Goal: Task Accomplishment & Management: Complete application form

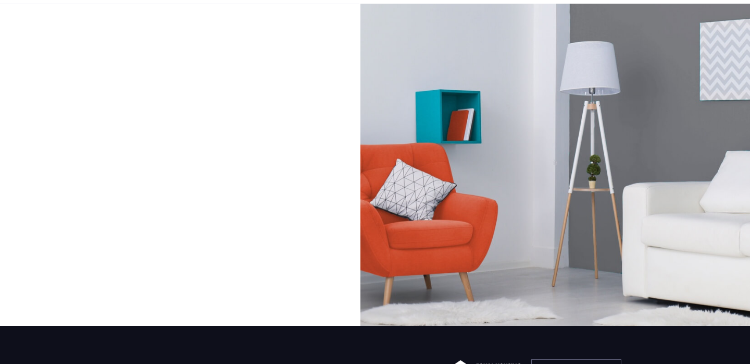
scroll to position [40, 0]
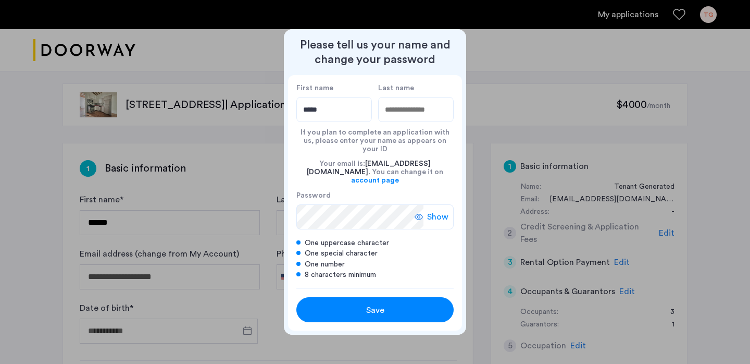
type input "*****"
click at [425, 122] on input "Last name" at bounding box center [416, 109] width 76 height 25
type input "*****"
click at [421, 213] on icon at bounding box center [419, 217] width 8 height 8
click at [372, 305] on span "Save" at bounding box center [375, 310] width 18 height 13
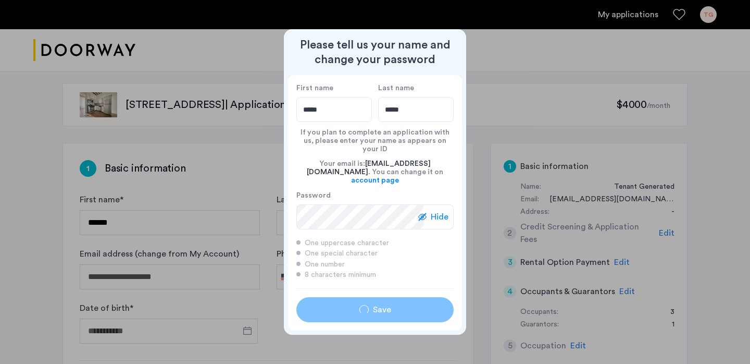
type input "*****"
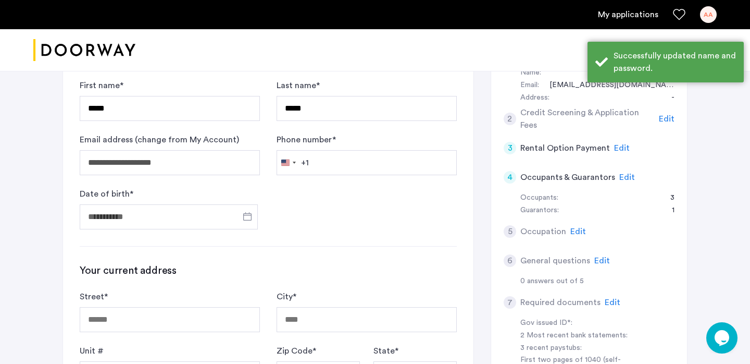
scroll to position [115, 0]
click at [178, 218] on input "Date of birth *" at bounding box center [169, 216] width 178 height 25
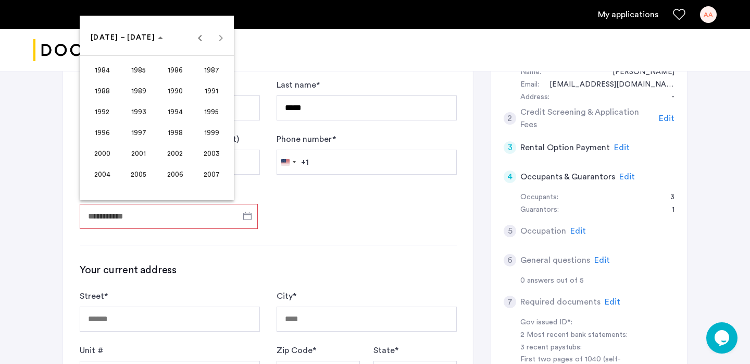
click at [173, 152] on span "2002" at bounding box center [175, 153] width 33 height 19
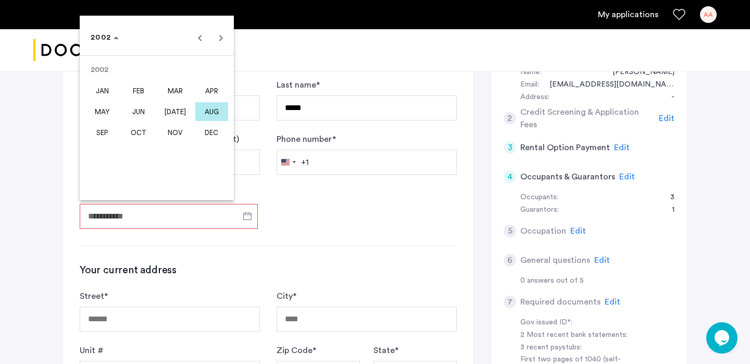
click at [102, 89] on span "JAN" at bounding box center [102, 90] width 33 height 19
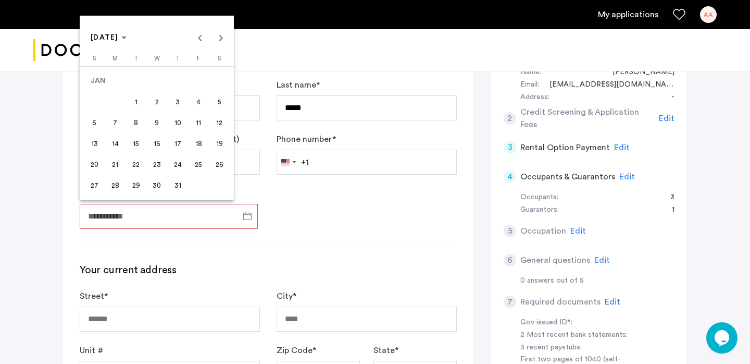
click at [151, 102] on span "2" at bounding box center [156, 101] width 19 height 19
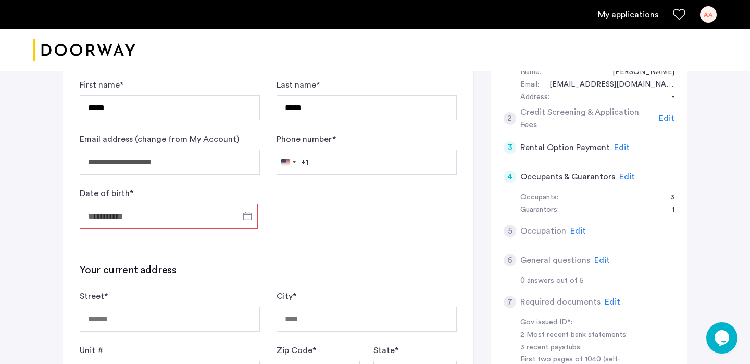
type input "**********"
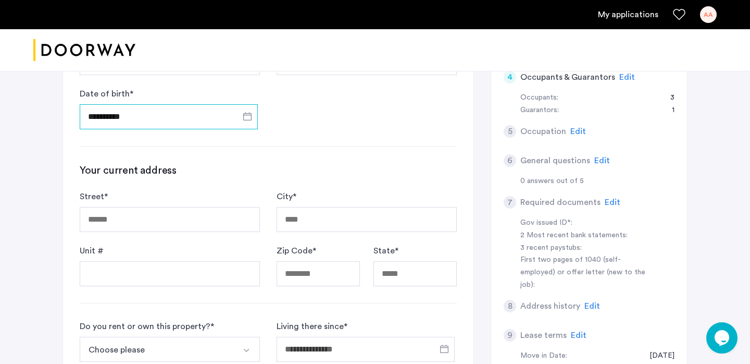
scroll to position [227, 0]
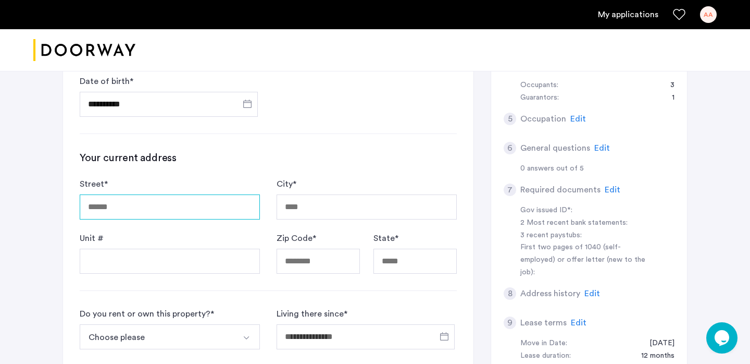
click at [197, 216] on input "Street *" at bounding box center [170, 206] width 180 height 25
type input "**********"
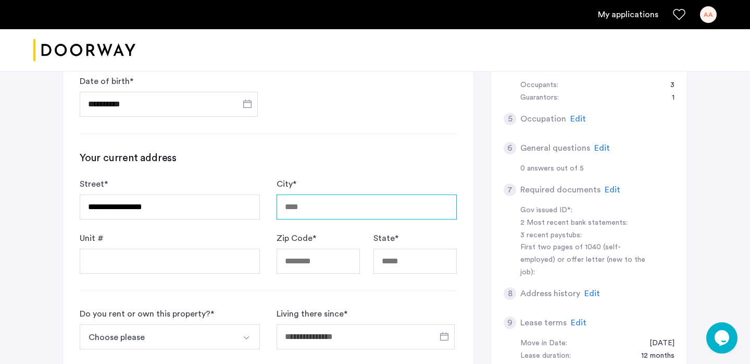
type input "********"
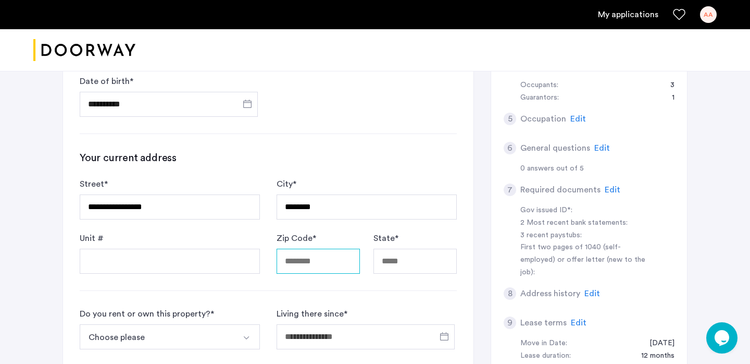
type input "*****"
type input "**"
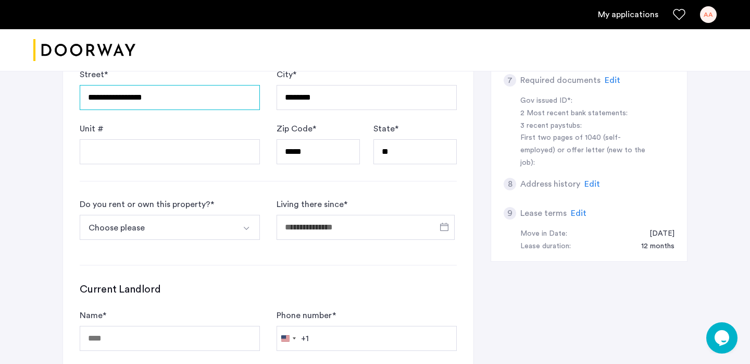
scroll to position [352, 0]
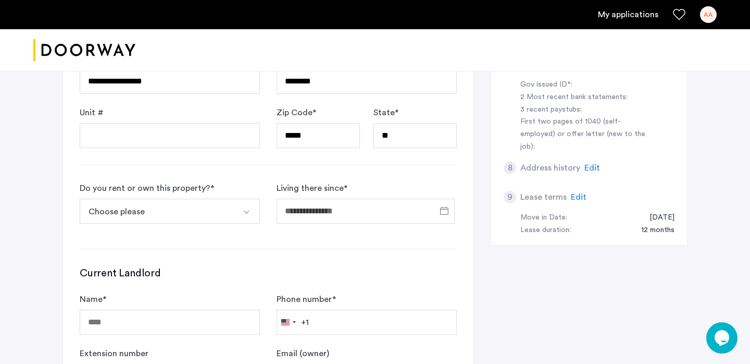
click at [203, 204] on button "Choose please" at bounding box center [158, 210] width 156 height 25
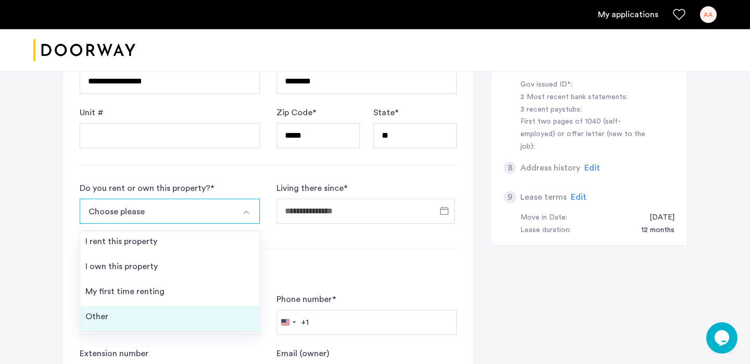
click at [189, 315] on li "Other" at bounding box center [169, 318] width 179 height 25
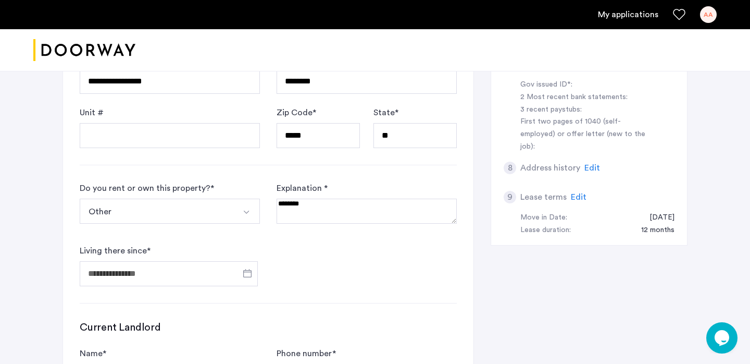
click at [306, 201] on textarea at bounding box center [367, 210] width 180 height 25
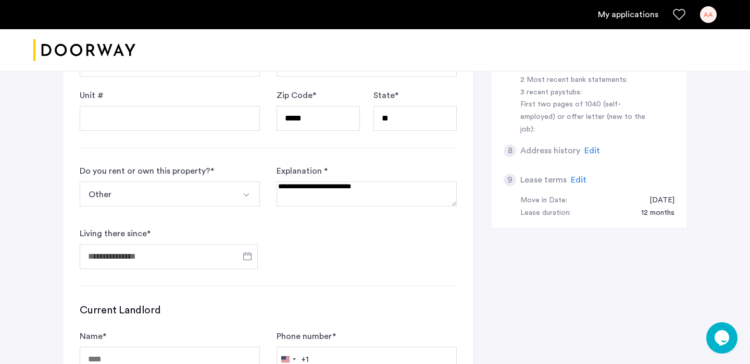
type textarea "**********"
click at [222, 258] on input "Living there since *" at bounding box center [169, 256] width 178 height 25
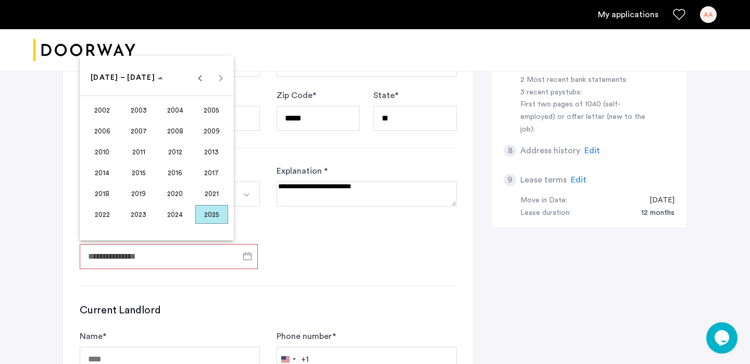
click at [328, 192] on div at bounding box center [375, 182] width 750 height 364
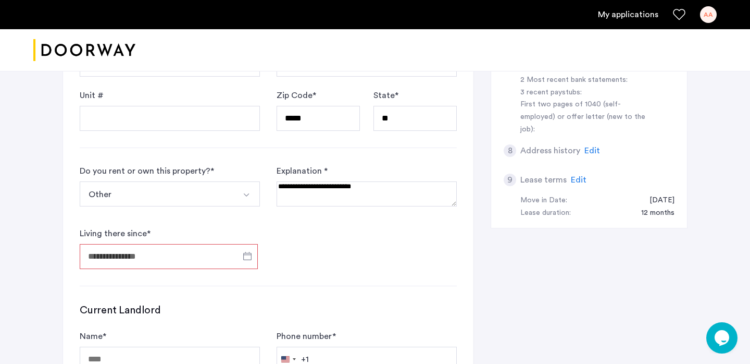
click at [295, 189] on textarea at bounding box center [367, 193] width 180 height 25
click at [226, 236] on div "Living there since *" at bounding box center [170, 248] width 180 height 42
click at [226, 243] on div at bounding box center [169, 256] width 178 height 32
click at [223, 257] on input "Living there since *" at bounding box center [169, 256] width 178 height 25
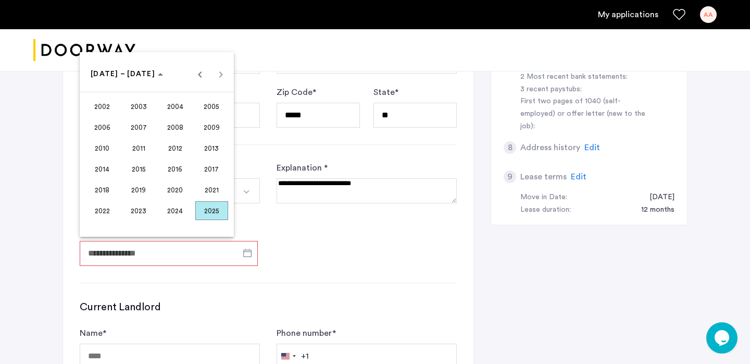
scroll to position [374, 0]
click at [200, 126] on span "2009" at bounding box center [211, 126] width 33 height 19
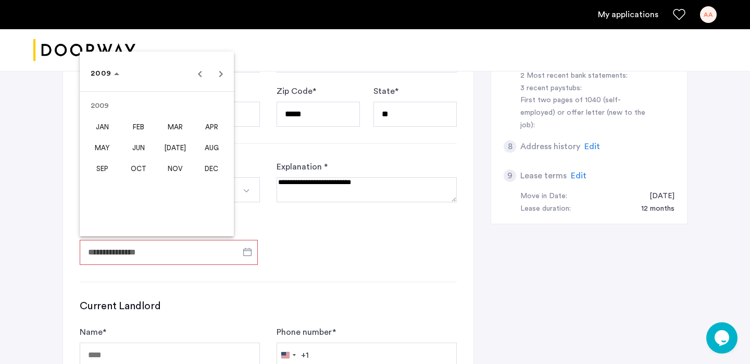
click at [111, 130] on span "JAN" at bounding box center [102, 126] width 33 height 19
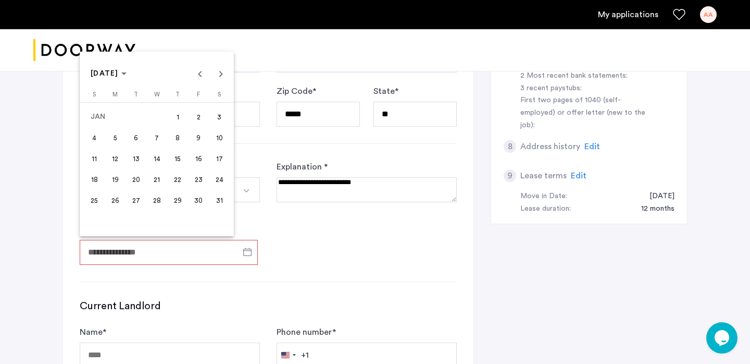
click at [182, 116] on span "1" at bounding box center [177, 116] width 19 height 19
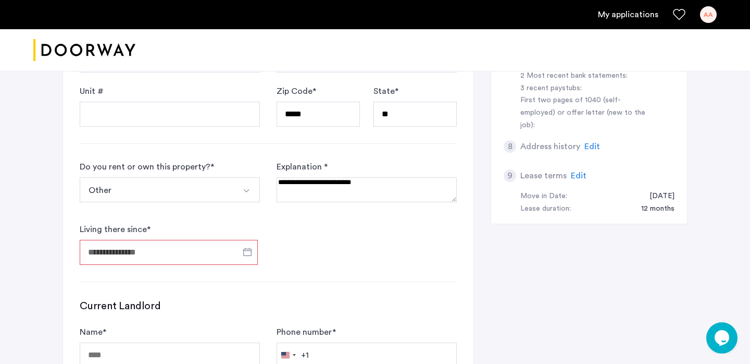
type input "**********"
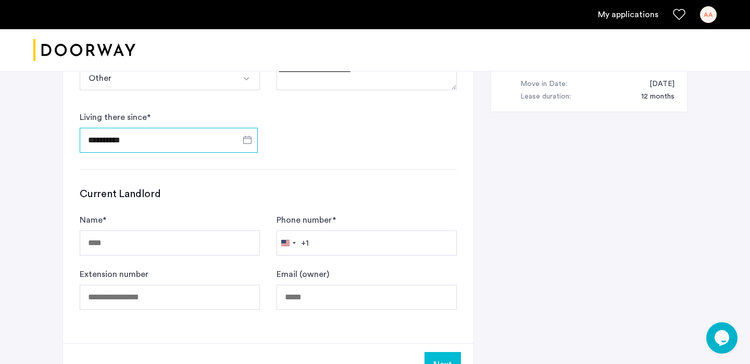
scroll to position [514, 0]
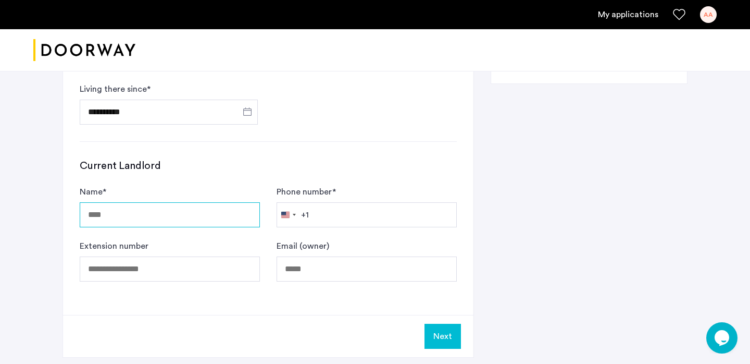
click at [201, 220] on input "Name *" at bounding box center [170, 214] width 180 height 25
type input "**********"
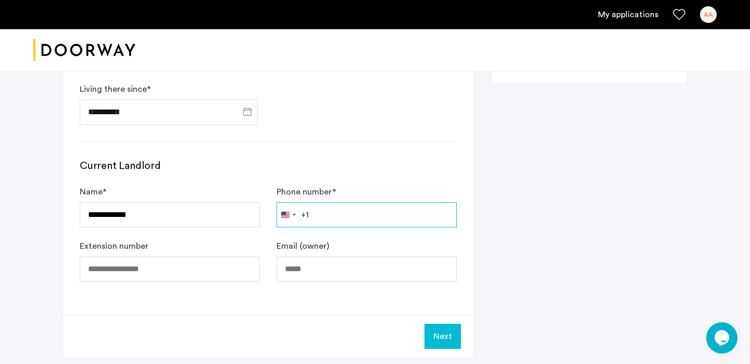
click at [325, 216] on input "Phone number *" at bounding box center [367, 214] width 180 height 25
type input "**********"
click at [488, 237] on div "**********" at bounding box center [375, 1] width 625 height 745
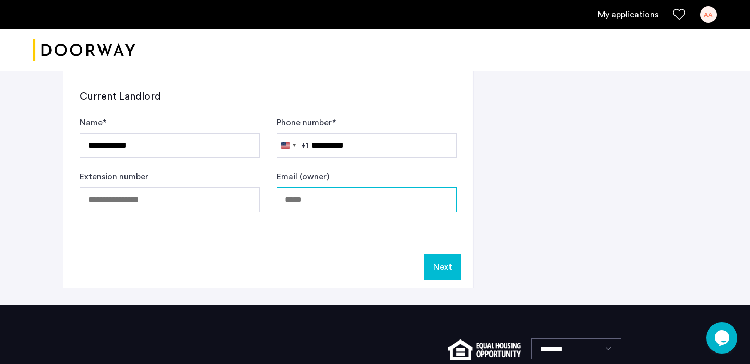
click at [365, 204] on input "Email (owner)" at bounding box center [367, 199] width 180 height 25
type input "**********"
click at [445, 264] on button "Next" at bounding box center [443, 266] width 36 height 25
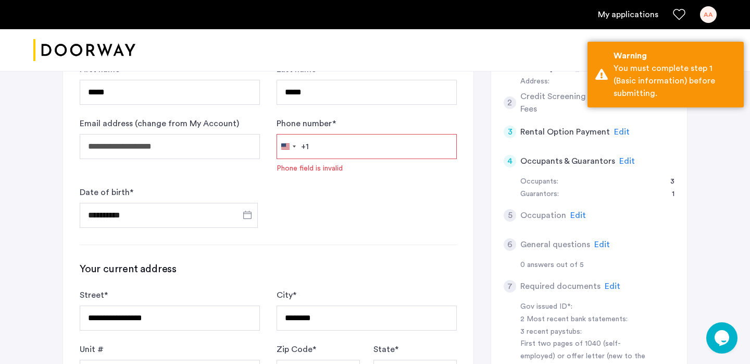
scroll to position [125, 0]
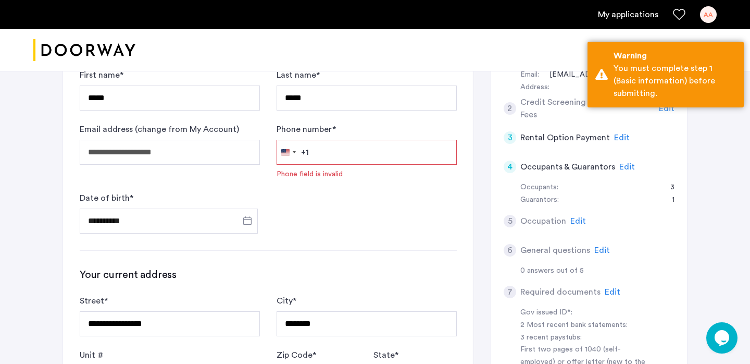
click at [352, 151] on input "Phone number *" at bounding box center [367, 152] width 180 height 25
type input "**********"
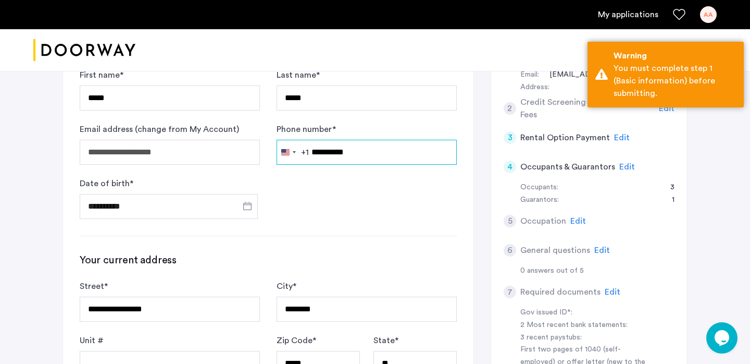
scroll to position [676, 0]
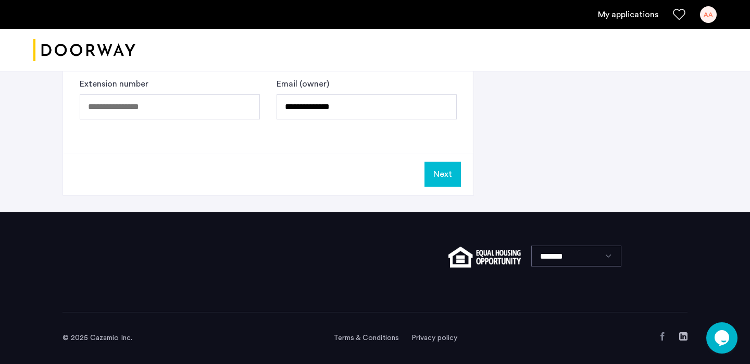
click at [440, 176] on button "Next" at bounding box center [443, 173] width 36 height 25
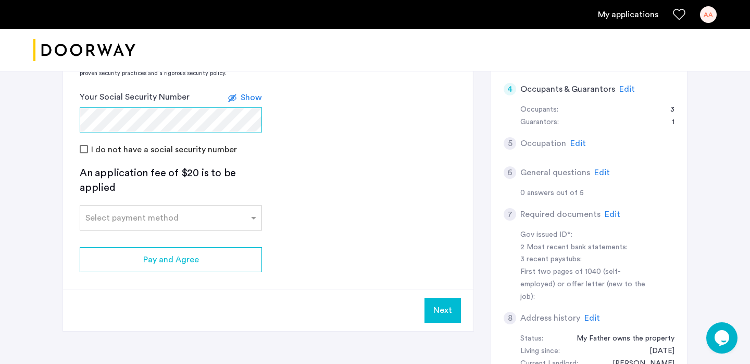
scroll to position [246, 0]
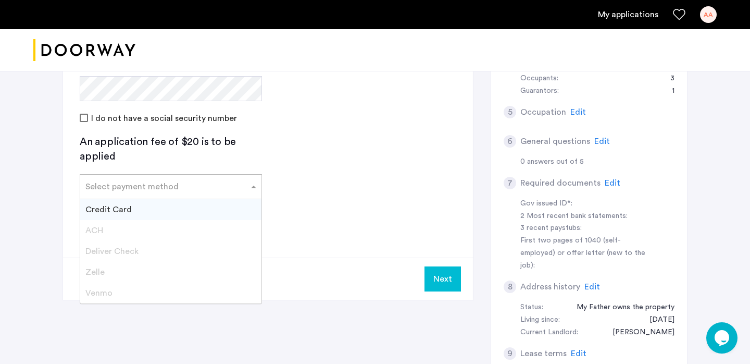
click at [151, 184] on input "text" at bounding box center [160, 184] width 150 height 7
click at [142, 207] on div "Credit Card" at bounding box center [170, 209] width 181 height 21
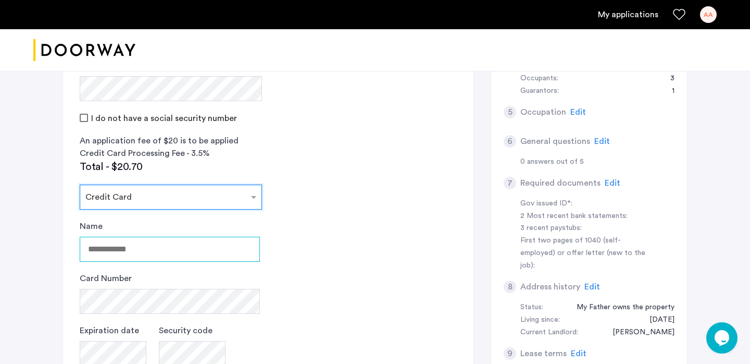
click at [160, 252] on input "Name" at bounding box center [170, 249] width 180 height 25
type input "**********"
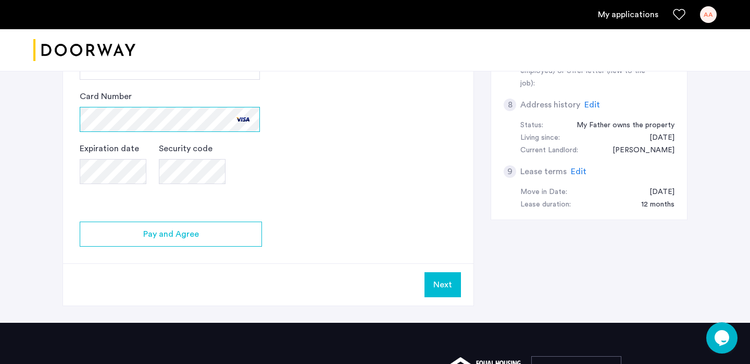
scroll to position [438, 0]
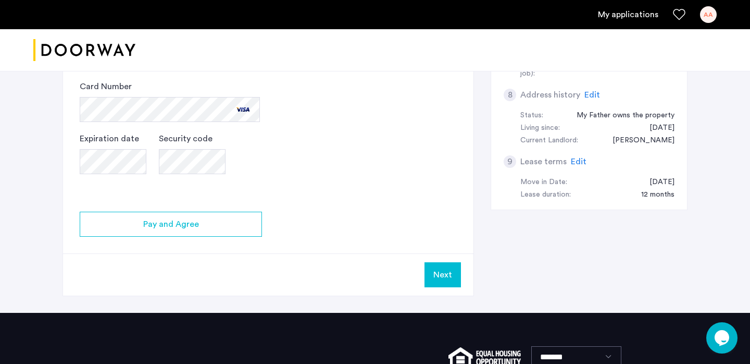
click at [441, 278] on button "Next" at bounding box center [443, 274] width 36 height 25
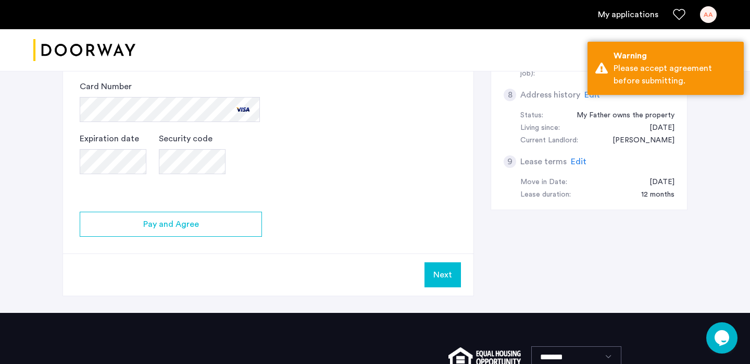
scroll to position [396, 0]
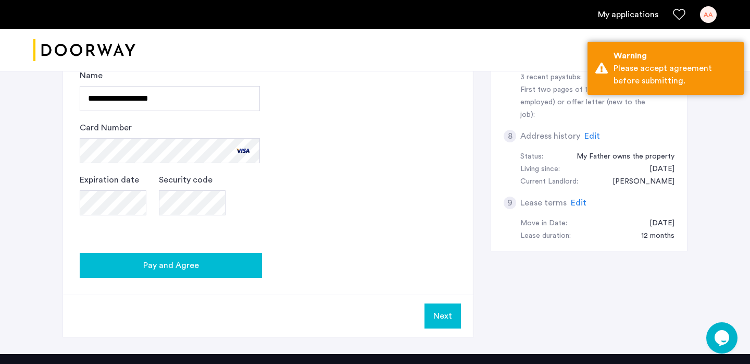
click at [220, 265] on div "Pay and Agree" at bounding box center [171, 265] width 166 height 13
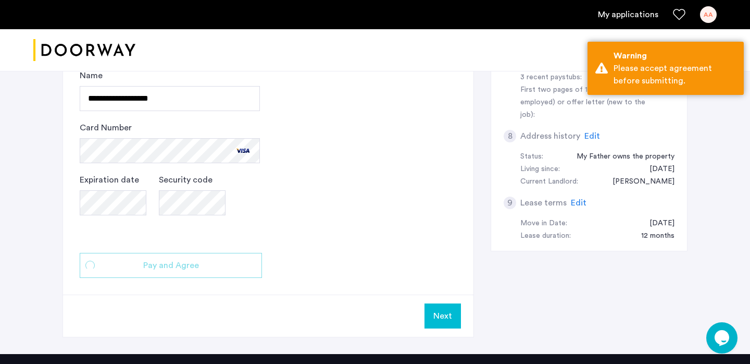
scroll to position [0, 0]
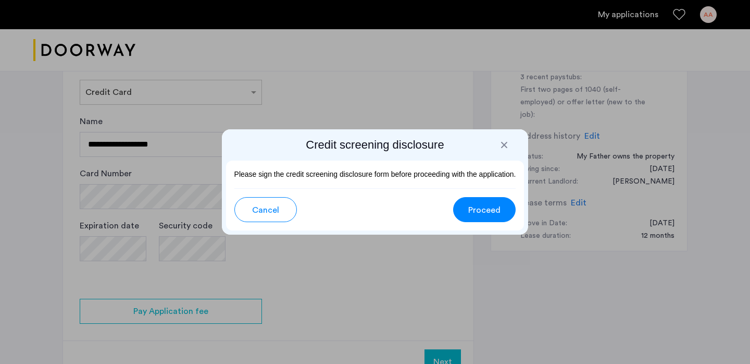
click at [502, 140] on div at bounding box center [504, 145] width 10 height 10
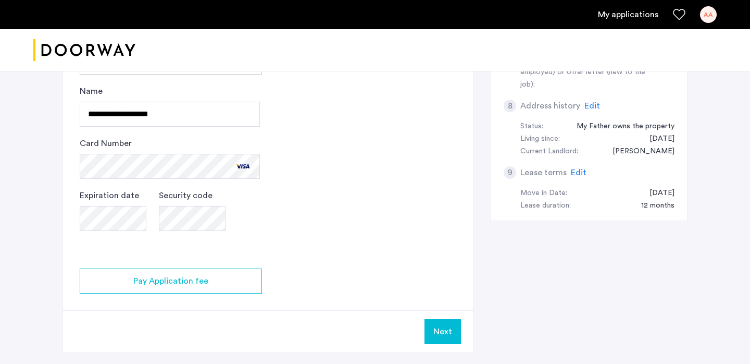
scroll to position [442, 0]
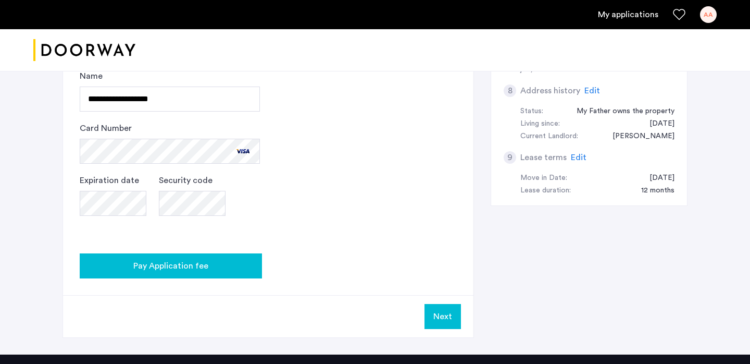
click at [192, 265] on span "Pay Application fee" at bounding box center [170, 265] width 75 height 13
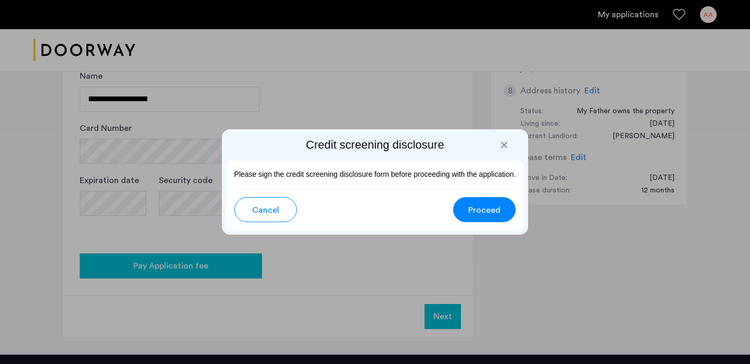
scroll to position [0, 0]
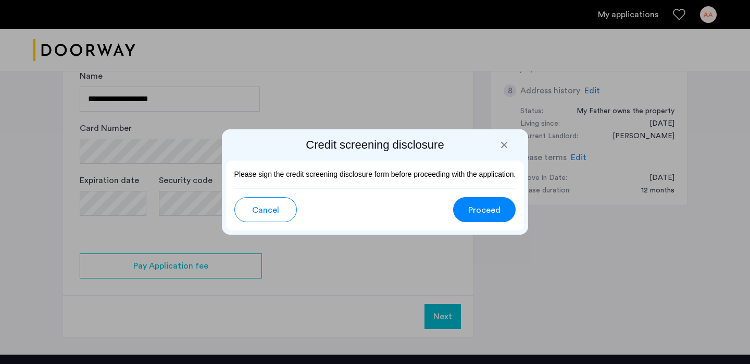
click at [478, 208] on span "Proceed" at bounding box center [484, 210] width 32 height 13
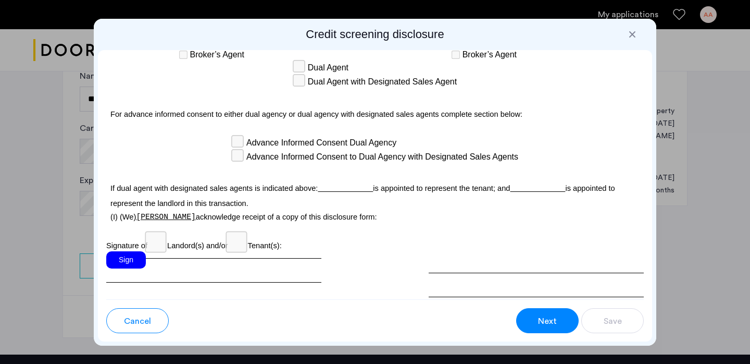
scroll to position [3066, 0]
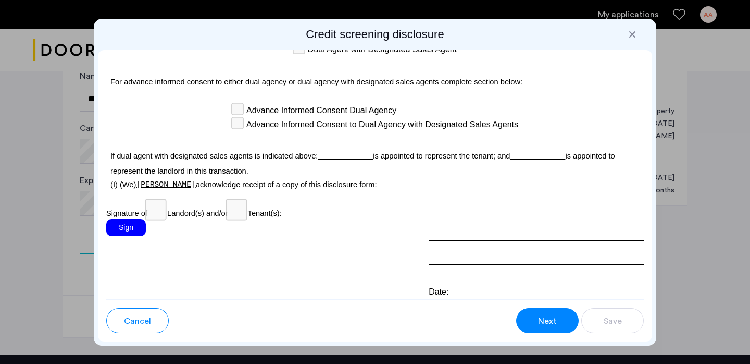
click at [131, 219] on div "Sign" at bounding box center [126, 227] width 40 height 17
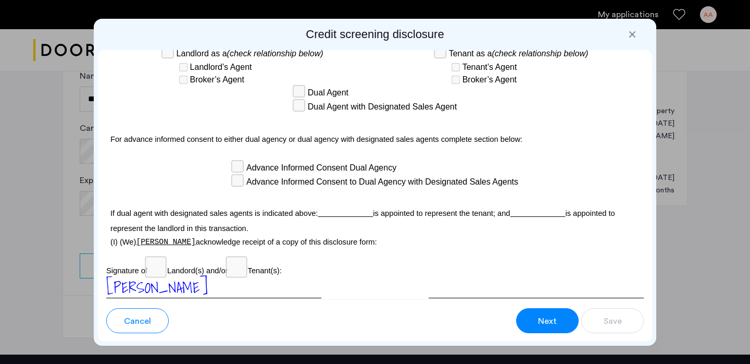
scroll to position [2977, 0]
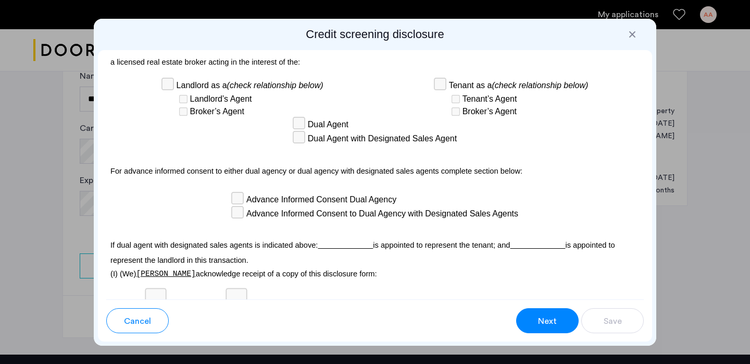
click at [325, 241] on u at bounding box center [345, 245] width 55 height 8
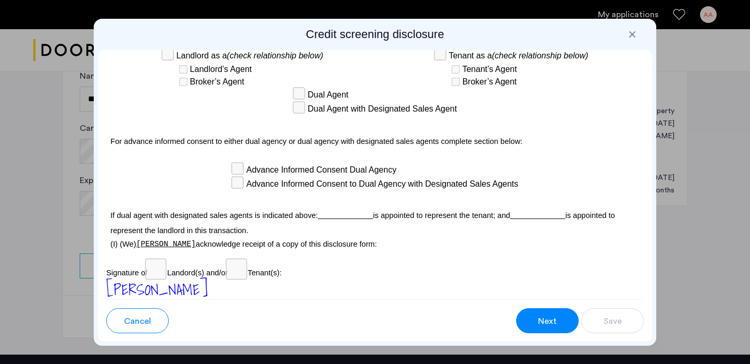
scroll to position [3091, 0]
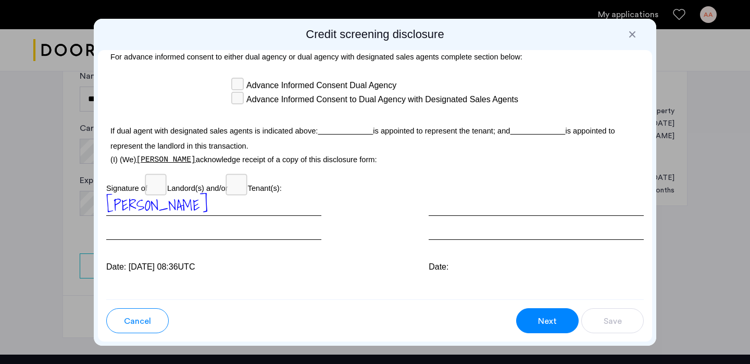
click at [458, 194] on div at bounding box center [536, 217] width 215 height 46
click at [552, 321] on span "Next" at bounding box center [547, 321] width 19 height 13
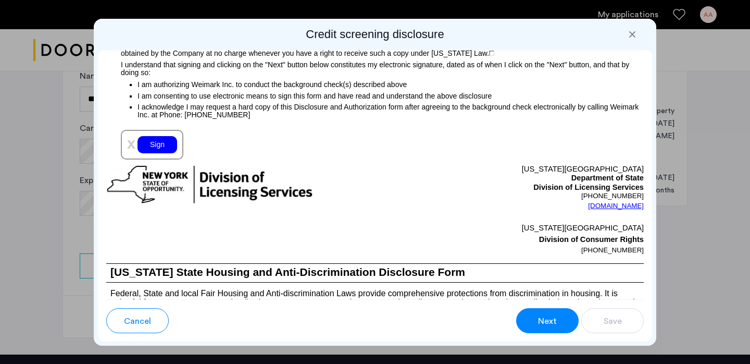
scroll to position [1207, 0]
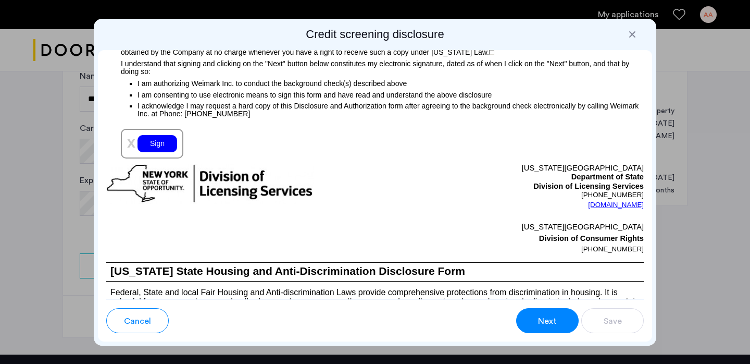
click at [160, 143] on div "Sign" at bounding box center [158, 143] width 40 height 17
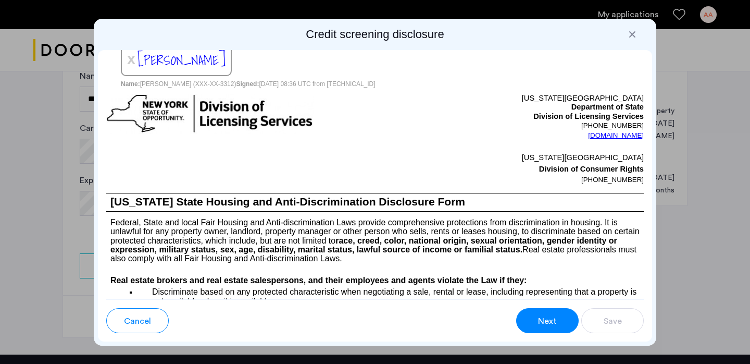
click at [558, 318] on button "Next" at bounding box center [547, 320] width 63 height 25
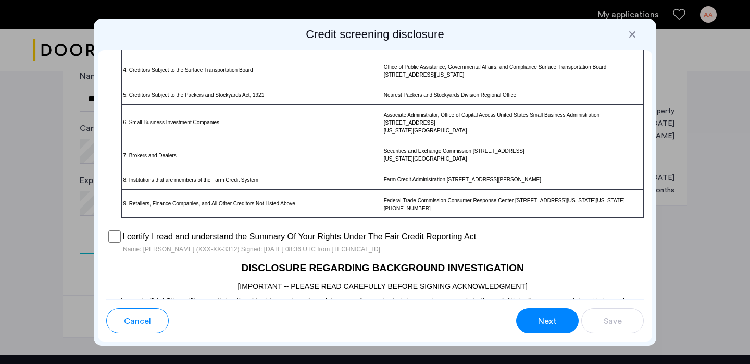
scroll to position [740, 0]
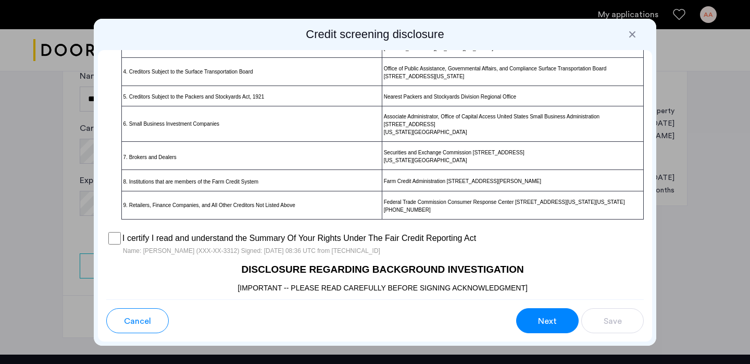
click at [543, 308] on button "Next" at bounding box center [547, 320] width 63 height 25
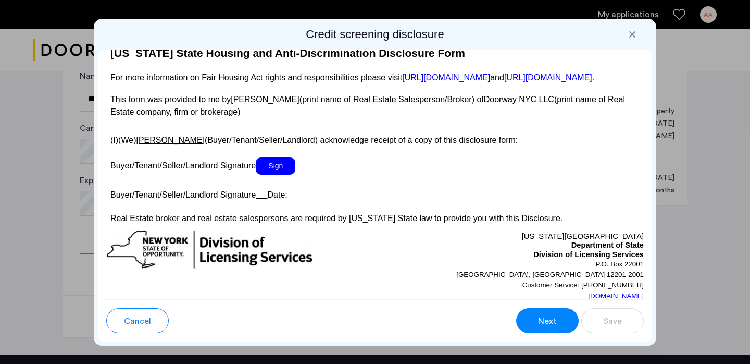
scroll to position [1953, 0]
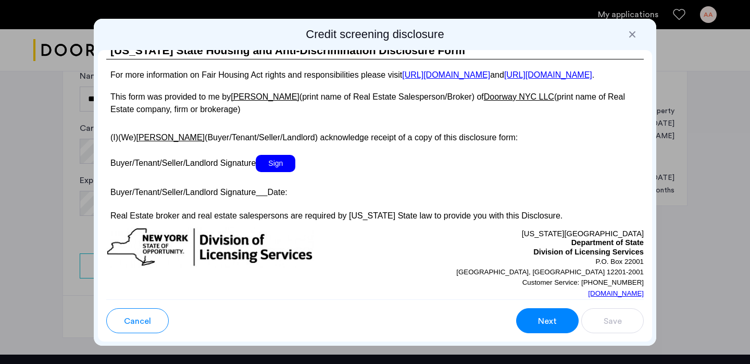
click at [279, 172] on span "Sign" at bounding box center [276, 163] width 40 height 17
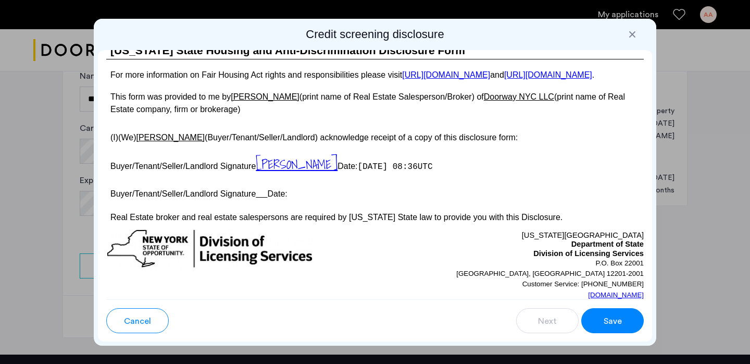
click at [601, 312] on button "Save" at bounding box center [612, 320] width 63 height 25
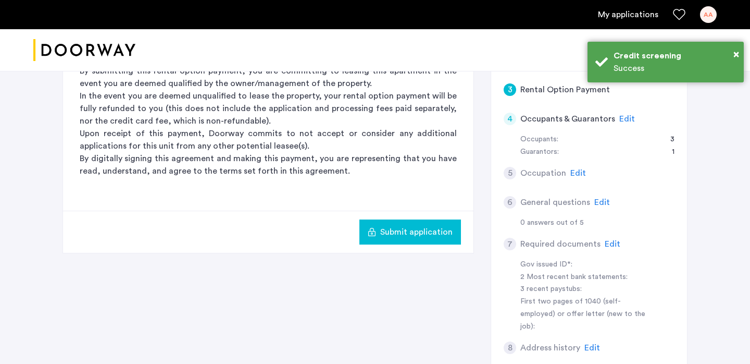
scroll to position [185, 0]
click at [394, 232] on span "Submit application" at bounding box center [416, 231] width 72 height 13
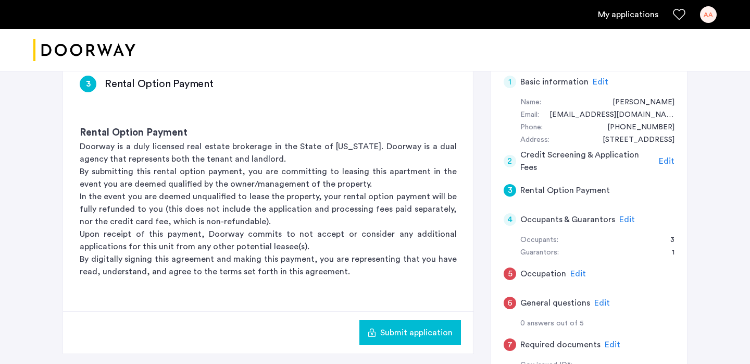
scroll to position [89, 0]
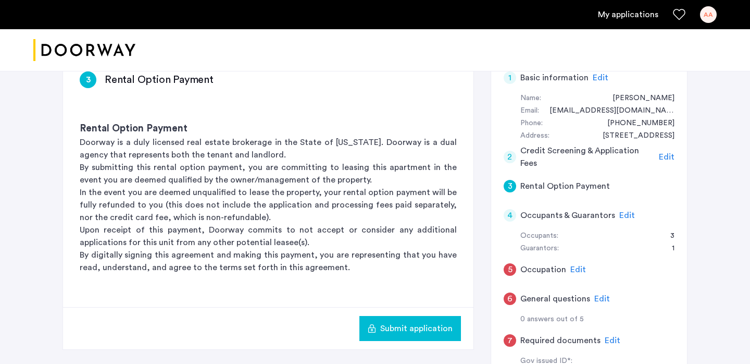
click at [624, 217] on span "Edit" at bounding box center [627, 215] width 16 height 8
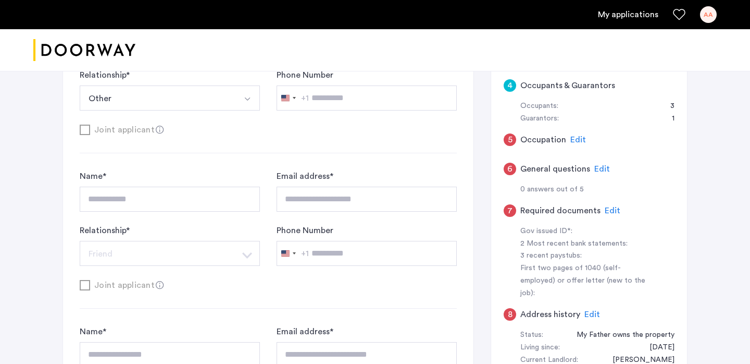
scroll to position [130, 0]
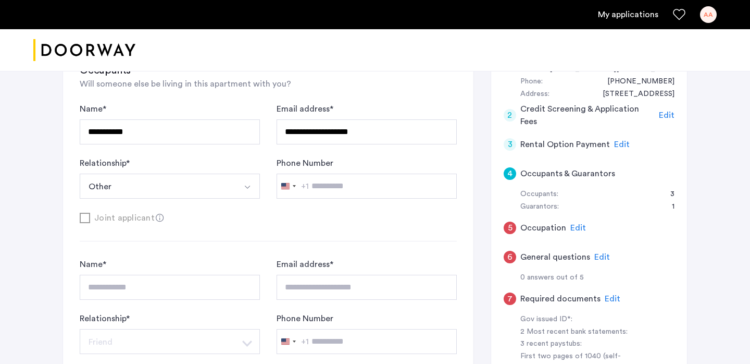
click at [601, 256] on span "Edit" at bounding box center [602, 257] width 16 height 8
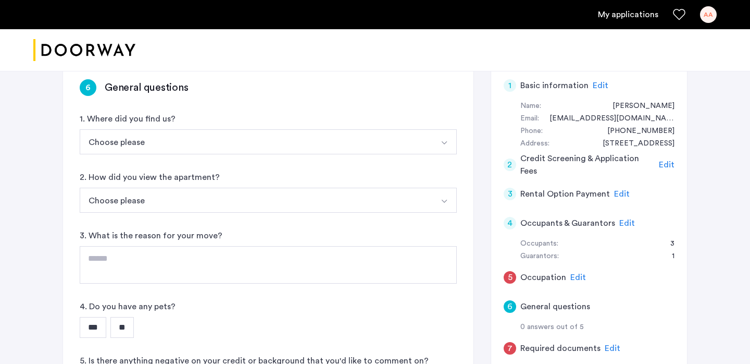
scroll to position [90, 0]
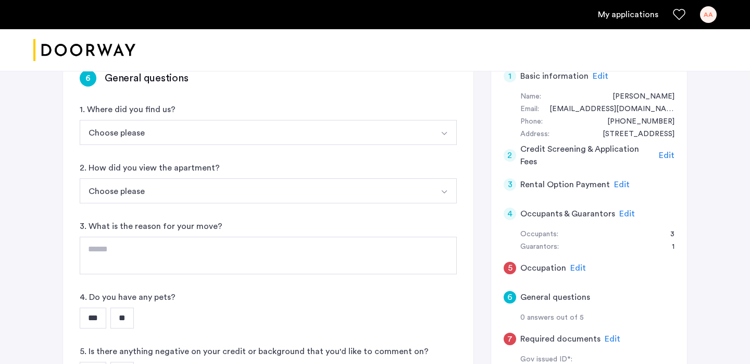
click at [167, 121] on button "Choose please" at bounding box center [256, 132] width 353 height 25
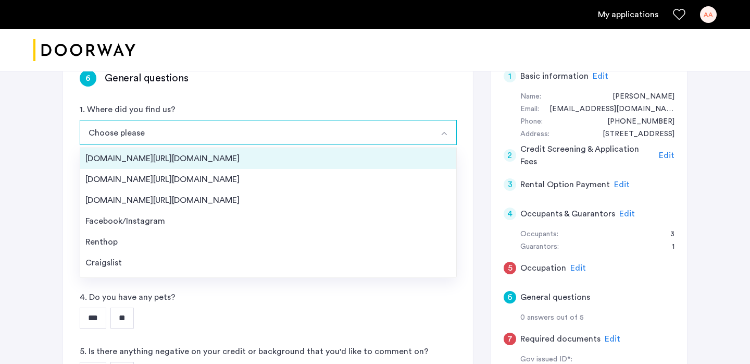
click at [151, 159] on div "[DOMAIN_NAME][URL][DOMAIN_NAME]" at bounding box center [268, 158] width 366 height 13
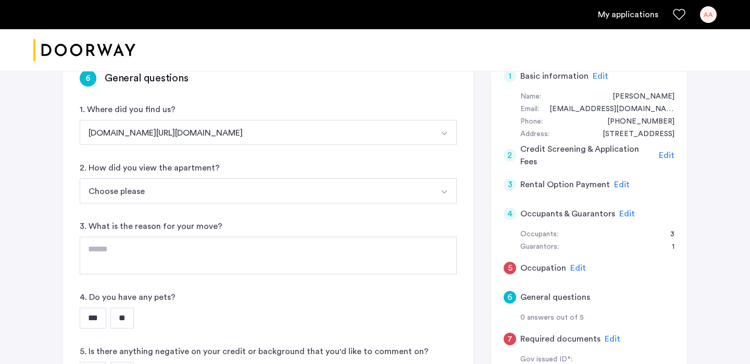
click at [149, 196] on button "Choose please" at bounding box center [256, 190] width 353 height 25
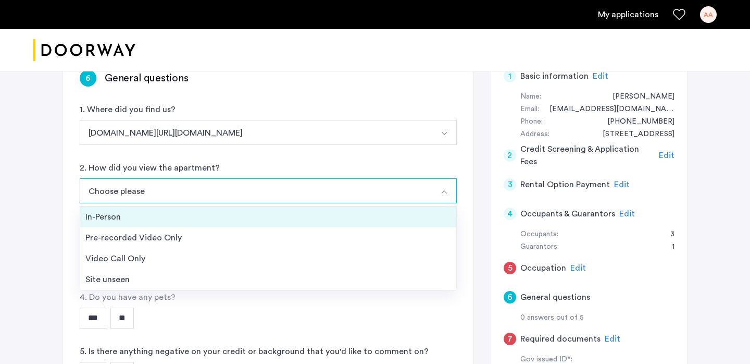
click at [146, 222] on div "In-Person" at bounding box center [268, 216] width 366 height 13
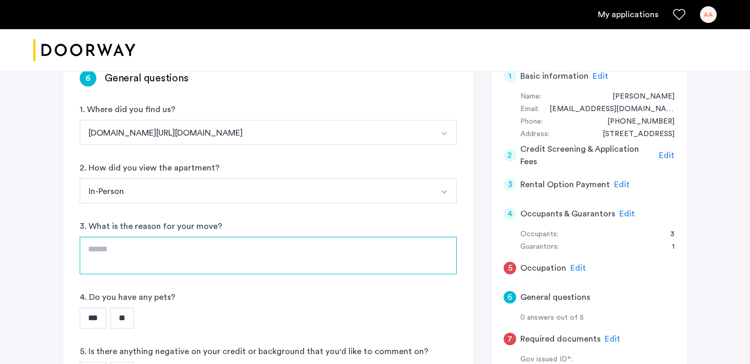
click at [134, 250] on textarea at bounding box center [268, 256] width 377 height 38
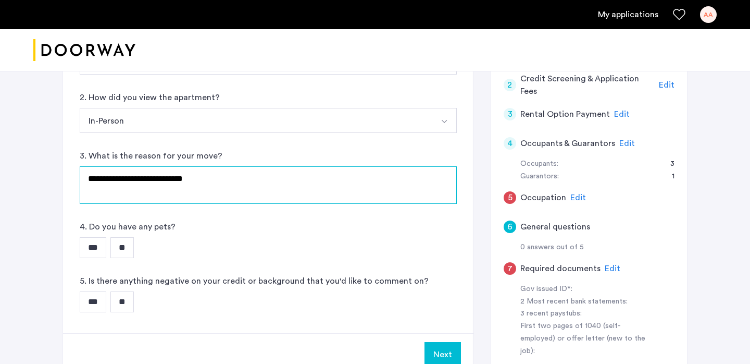
scroll to position [163, 0]
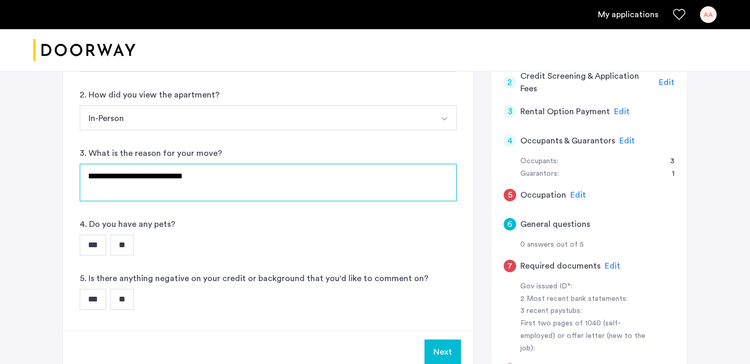
type textarea "**********"
click at [134, 249] on input "**" at bounding box center [121, 244] width 23 height 21
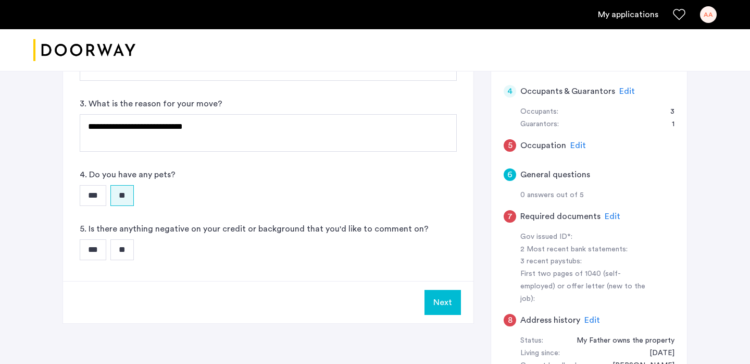
click at [102, 255] on input "***" at bounding box center [93, 249] width 27 height 21
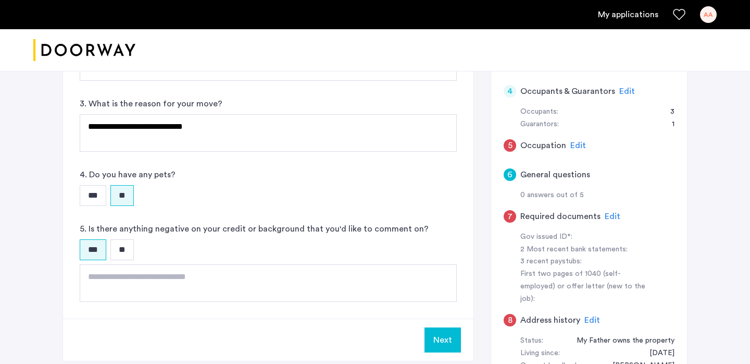
click at [125, 251] on input "**" at bounding box center [121, 249] width 23 height 21
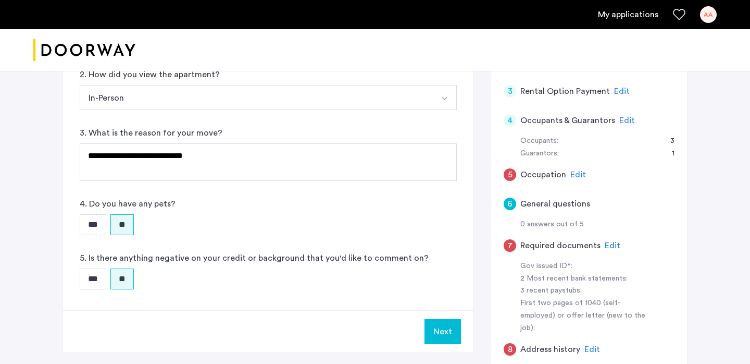
scroll to position [186, 0]
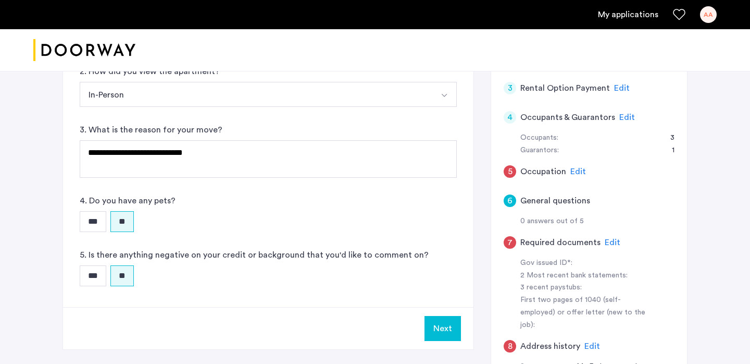
click at [453, 337] on button "Next" at bounding box center [443, 328] width 36 height 25
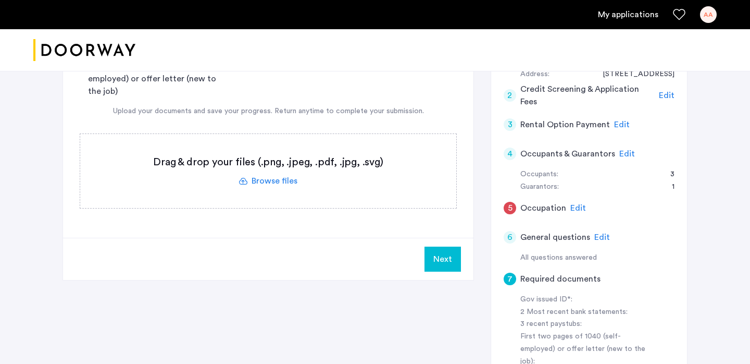
scroll to position [111, 0]
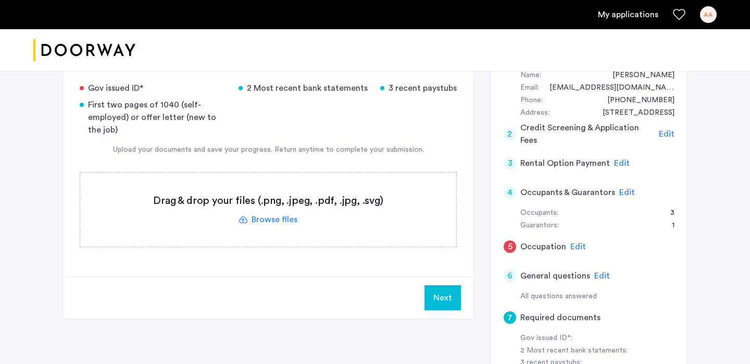
click at [273, 217] on label at bounding box center [268, 209] width 376 height 74
click at [0, 0] on input "file" at bounding box center [0, 0] width 0 height 0
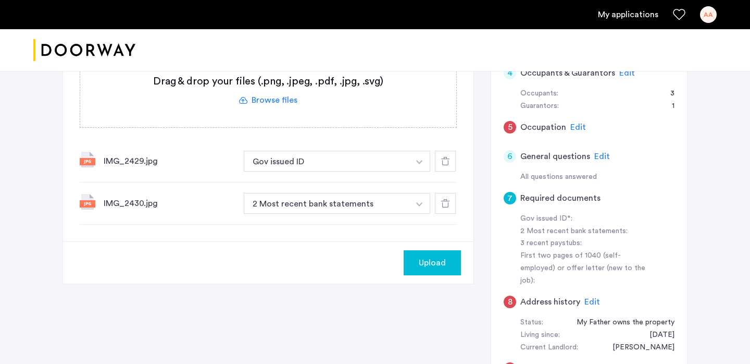
scroll to position [175, 0]
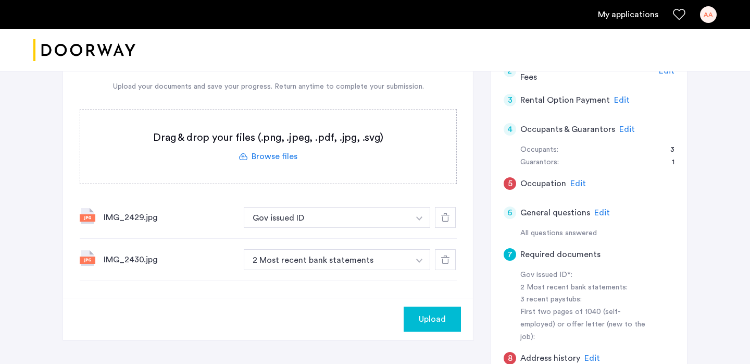
click at [260, 153] on label at bounding box center [268, 146] width 376 height 74
click at [0, 0] on input "file" at bounding box center [0, 0] width 0 height 0
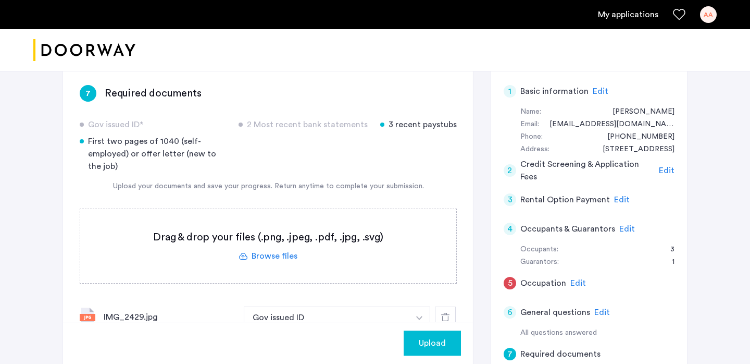
scroll to position [55, 0]
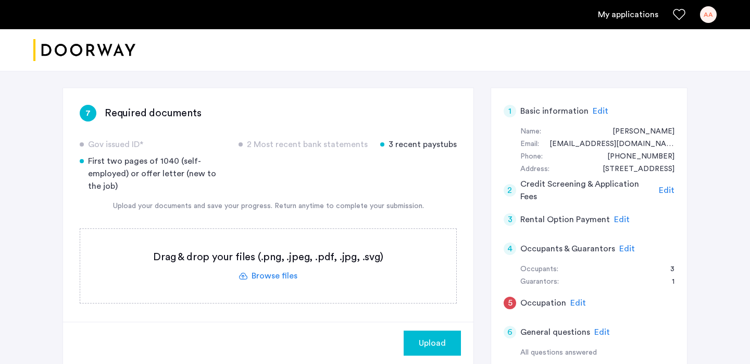
click at [338, 252] on label at bounding box center [268, 266] width 376 height 74
click at [0, 0] on input "file" at bounding box center [0, 0] width 0 height 0
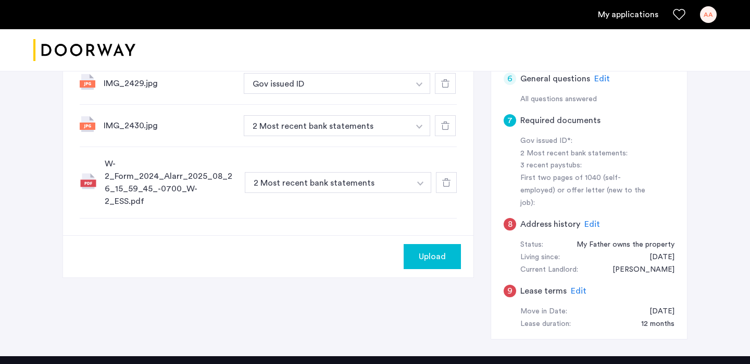
scroll to position [309, 0]
click at [419, 250] on span "Upload" at bounding box center [432, 256] width 27 height 13
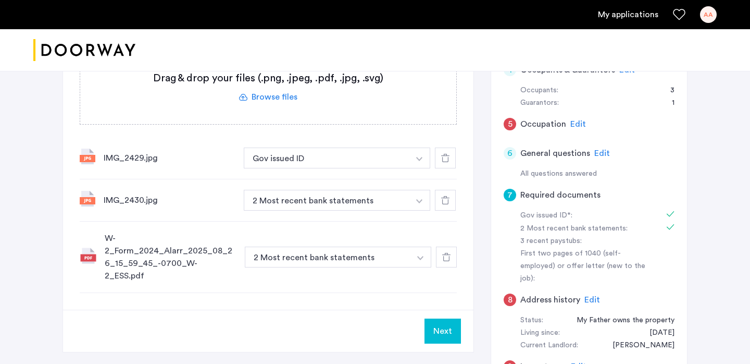
scroll to position [238, 0]
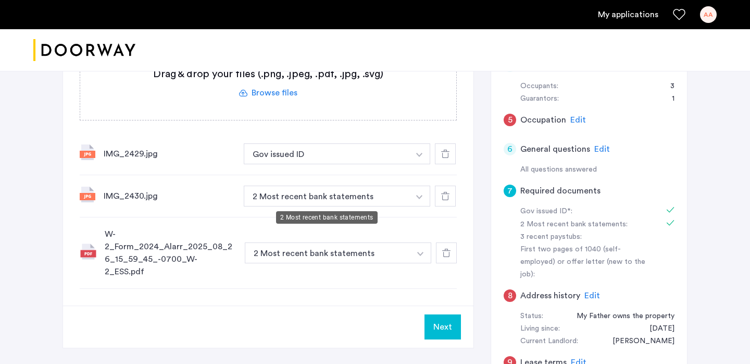
click at [295, 197] on button "2 Most recent bank statements" at bounding box center [327, 195] width 166 height 21
click at [420, 164] on button "button" at bounding box center [419, 153] width 21 height 21
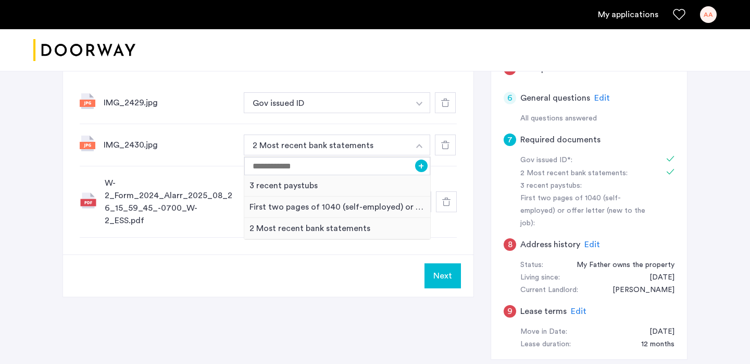
scroll to position [266, 0]
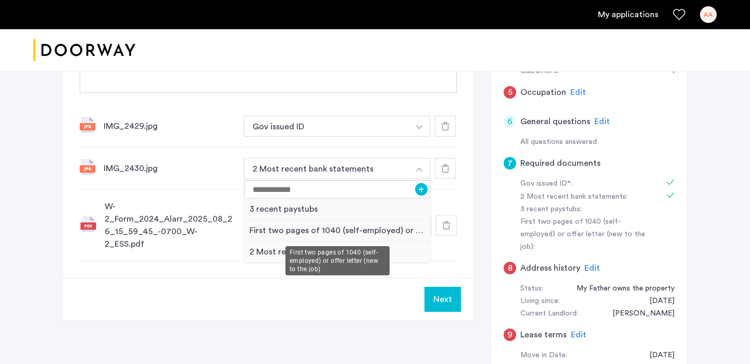
click at [297, 224] on div "First two pages of 1040 (self-employed) or offer letter (new to the job)" at bounding box center [337, 230] width 186 height 21
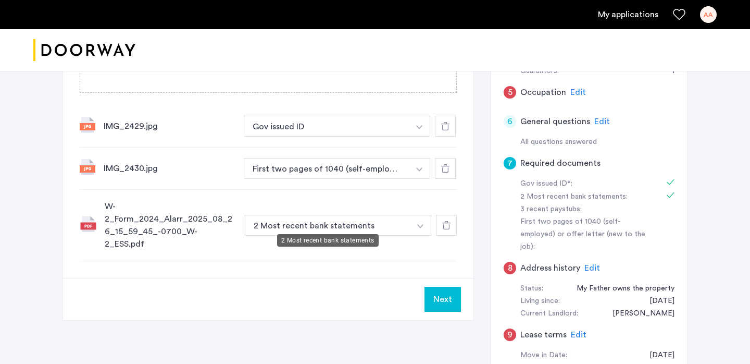
click at [301, 216] on button "2 Most recent bank statements" at bounding box center [328, 225] width 166 height 21
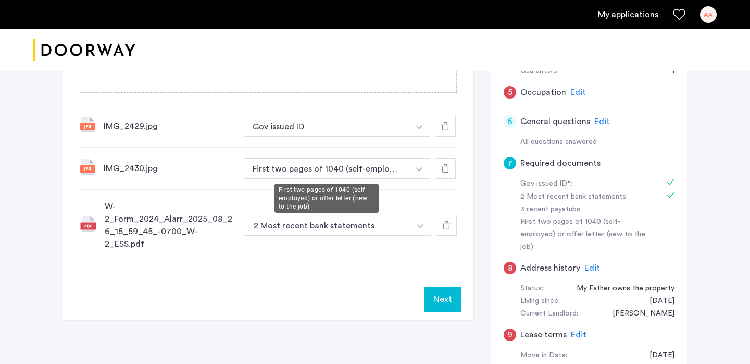
click at [290, 162] on button "First two pages of 1040 (self-employed) or offer letter (new to the job)" at bounding box center [327, 168] width 166 height 21
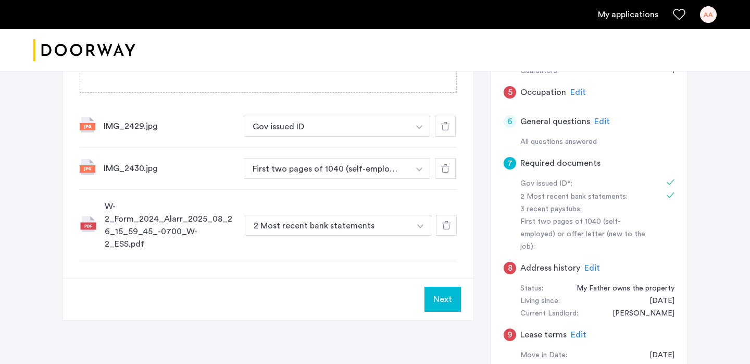
click at [425, 136] on button "button" at bounding box center [419, 126] width 21 height 21
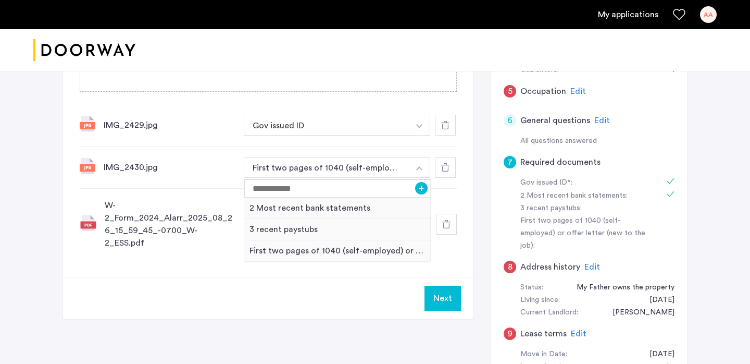
scroll to position [253, 0]
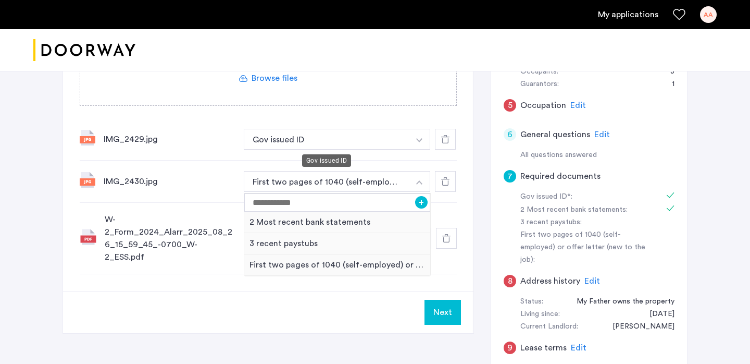
click at [328, 136] on button "Gov issued ID" at bounding box center [327, 139] width 166 height 21
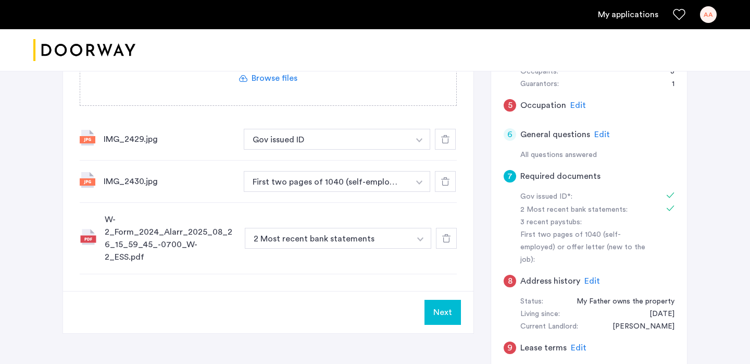
click at [326, 303] on div "Next" at bounding box center [268, 312] width 411 height 42
click at [446, 182] on icon at bounding box center [445, 181] width 8 height 8
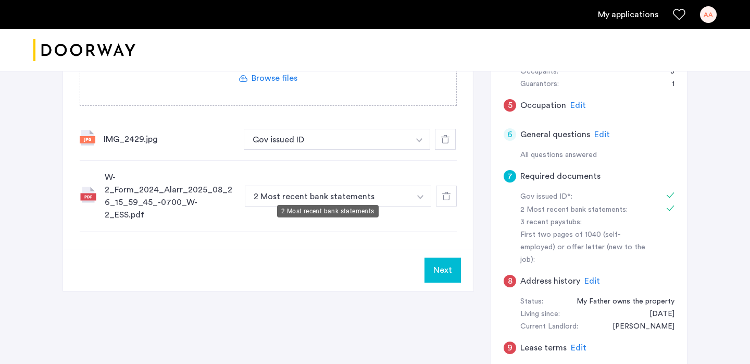
click at [354, 196] on button "2 Most recent bank statements" at bounding box center [328, 195] width 166 height 21
click at [420, 150] on button "button" at bounding box center [419, 139] width 21 height 21
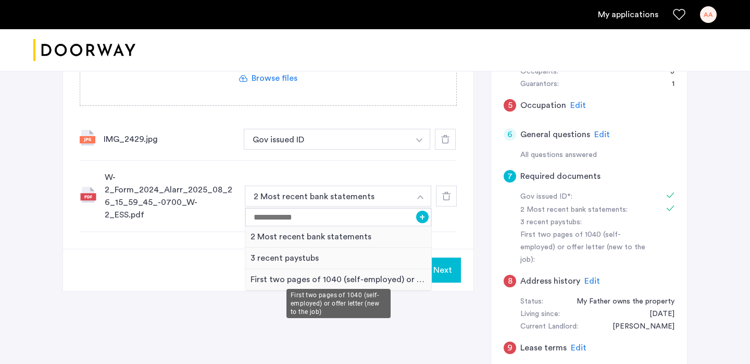
click at [332, 270] on div "First two pages of 1040 (self-employed) or offer letter (new to the job)" at bounding box center [338, 279] width 186 height 21
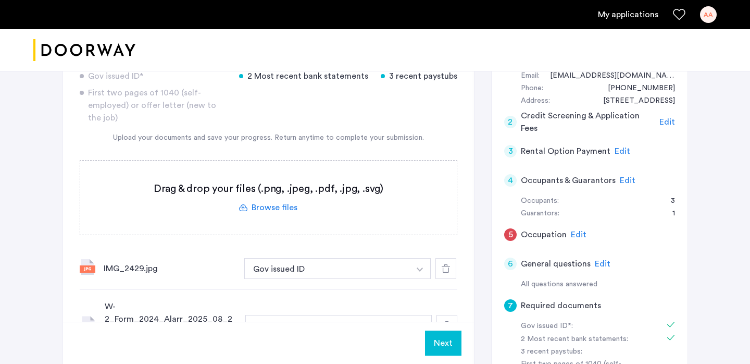
scroll to position [123, 0]
click at [279, 206] on label at bounding box center [268, 198] width 377 height 74
click at [0, 0] on input "file" at bounding box center [0, 0] width 0 height 0
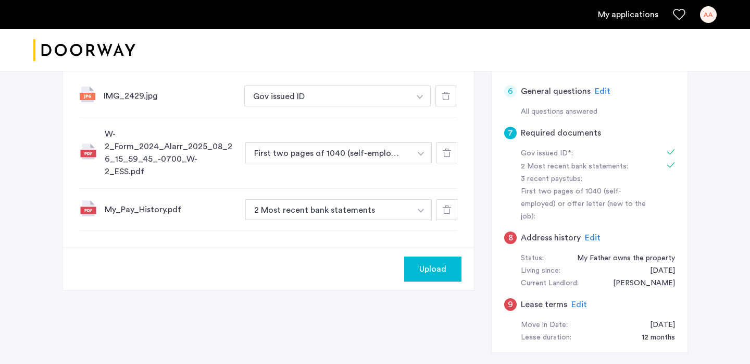
scroll to position [313, 0]
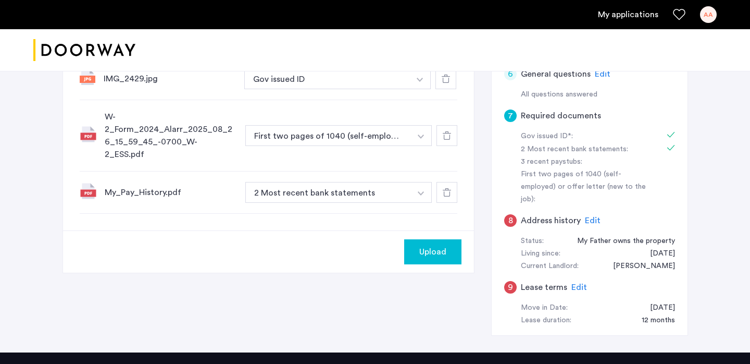
click at [421, 82] on img "button" at bounding box center [420, 80] width 6 height 4
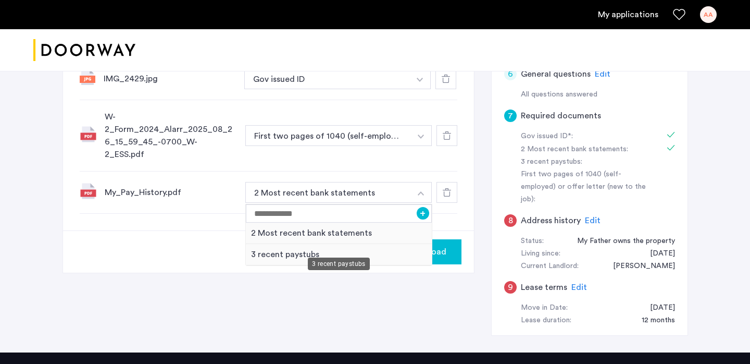
click at [309, 244] on div "3 recent paystubs" at bounding box center [339, 254] width 186 height 21
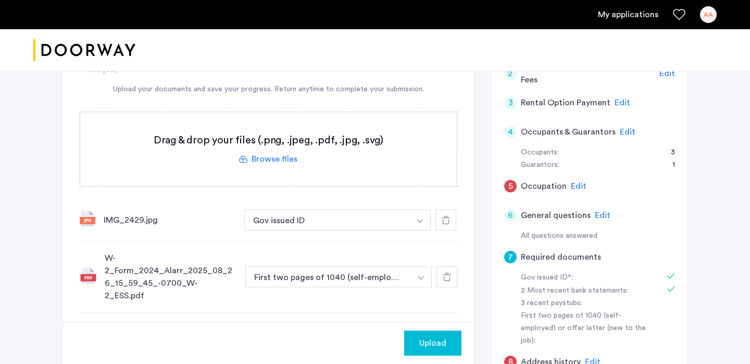
scroll to position [170, 0]
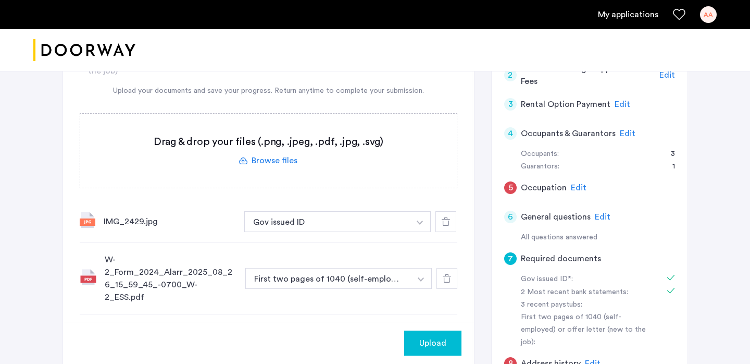
click at [273, 162] on label at bounding box center [268, 151] width 377 height 74
click at [0, 0] on input "file" at bounding box center [0, 0] width 0 height 0
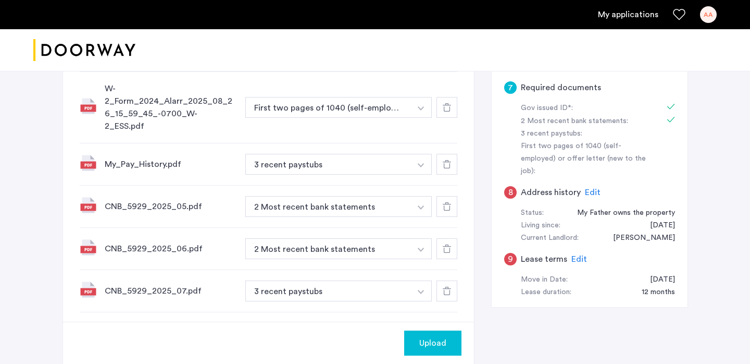
scroll to position [341, 0]
click at [450, 287] on icon at bounding box center [447, 291] width 8 height 8
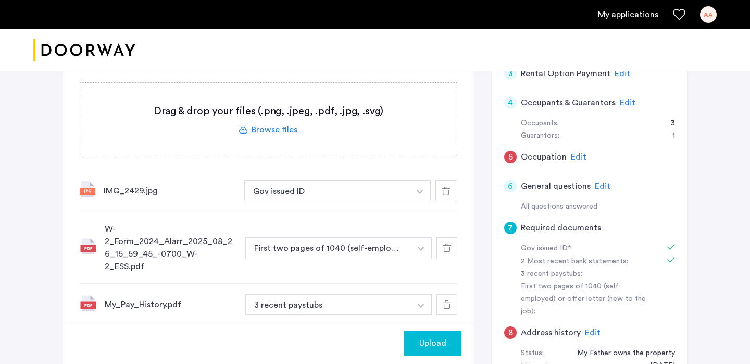
scroll to position [201, 0]
click at [269, 128] on label at bounding box center [268, 120] width 377 height 74
click at [0, 0] on input "file" at bounding box center [0, 0] width 0 height 0
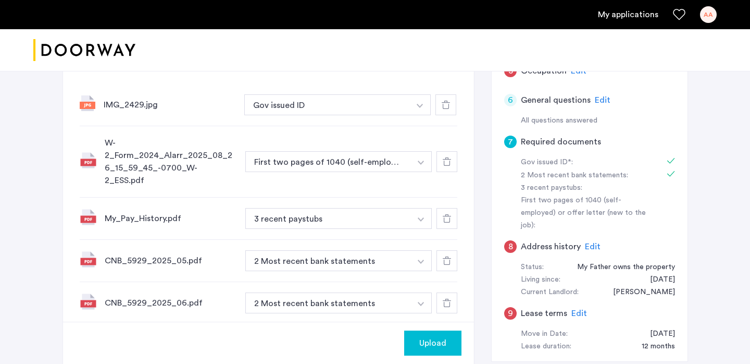
scroll to position [165, 0]
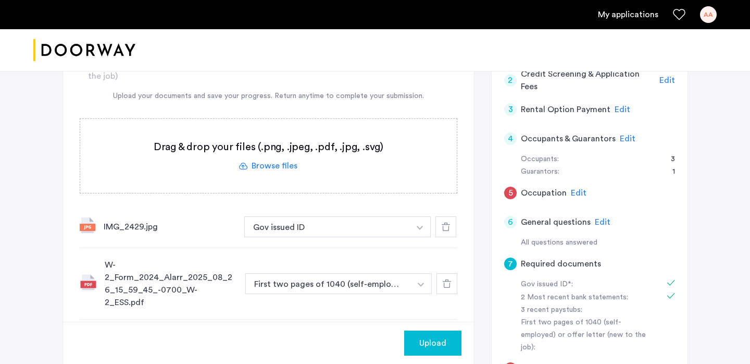
click at [304, 164] on label at bounding box center [268, 156] width 377 height 74
click at [0, 0] on input "file" at bounding box center [0, 0] width 0 height 0
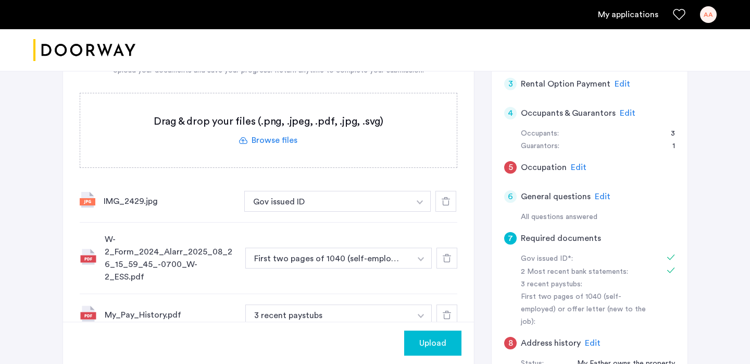
scroll to position [183, 0]
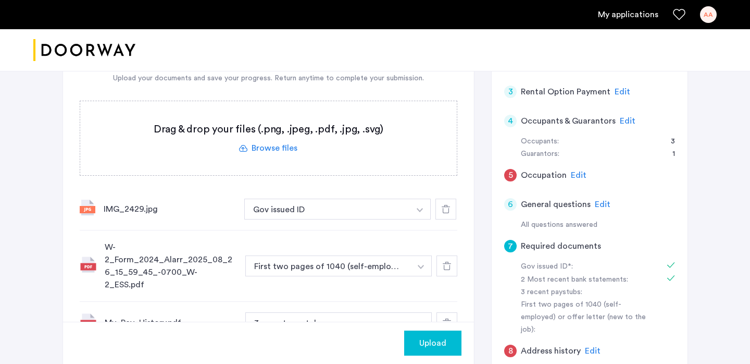
click at [260, 159] on label at bounding box center [268, 138] width 377 height 74
click at [0, 0] on input "file" at bounding box center [0, 0] width 0 height 0
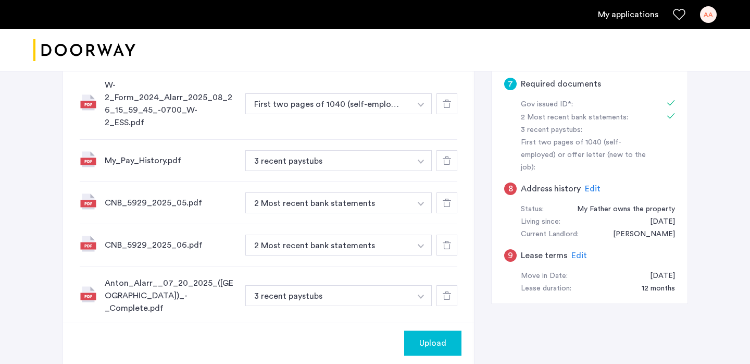
scroll to position [327, 0]
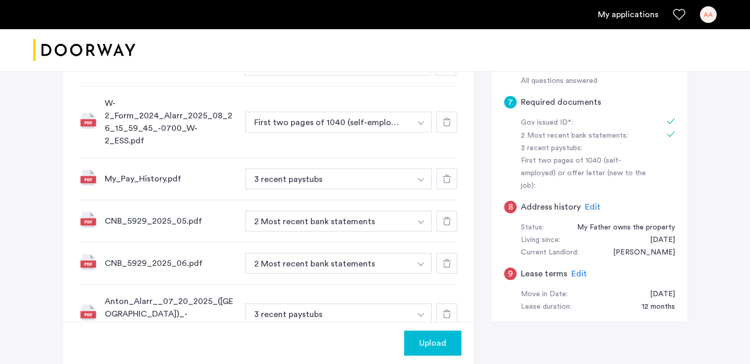
click at [454, 168] on div at bounding box center [447, 178] width 21 height 21
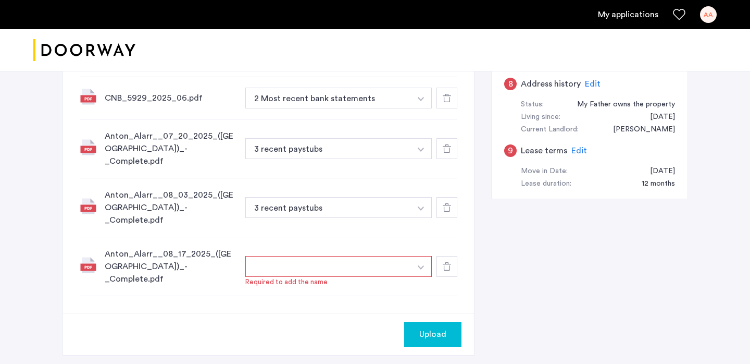
scroll to position [451, 0]
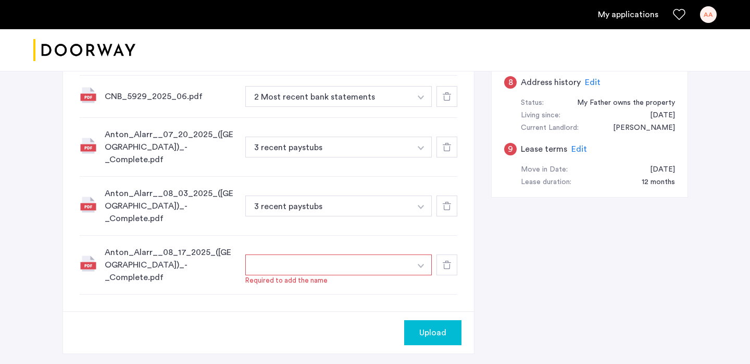
click at [424, 254] on button "button" at bounding box center [421, 264] width 21 height 21
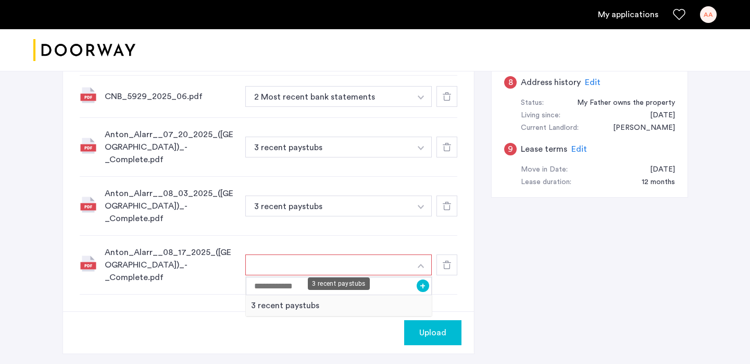
click at [350, 295] on div "3 recent paystubs" at bounding box center [339, 305] width 186 height 21
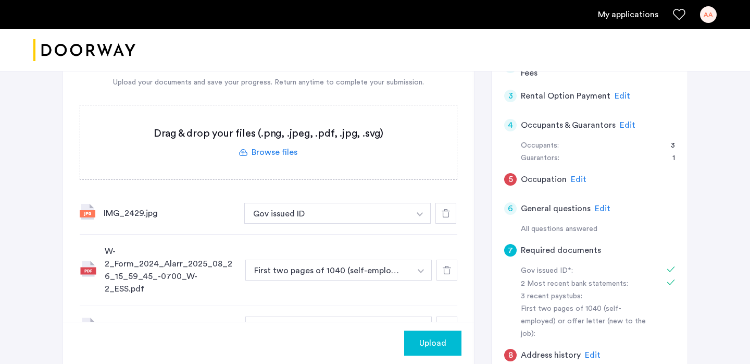
scroll to position [172, 0]
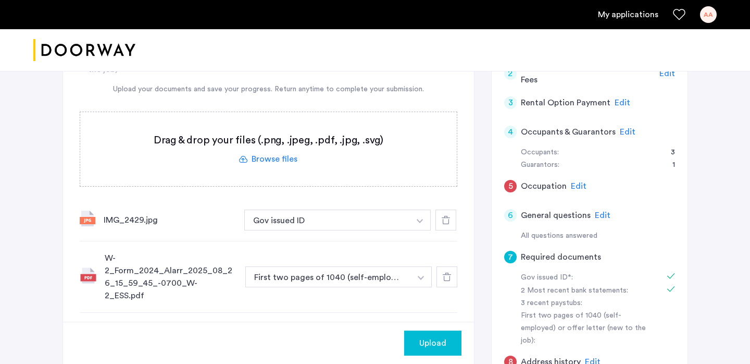
click at [577, 183] on span "Edit" at bounding box center [579, 186] width 16 height 8
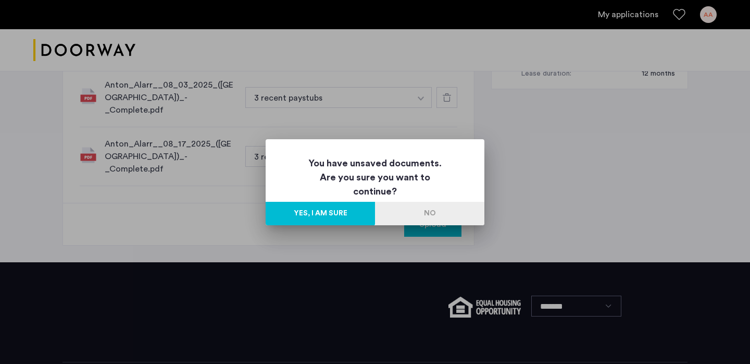
click at [431, 212] on button "No" at bounding box center [429, 213] width 109 height 23
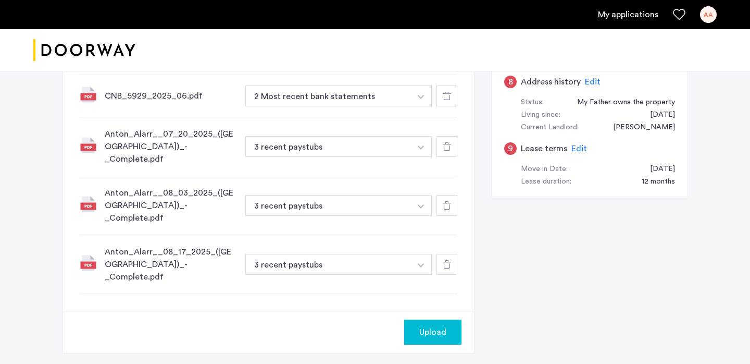
scroll to position [450, 0]
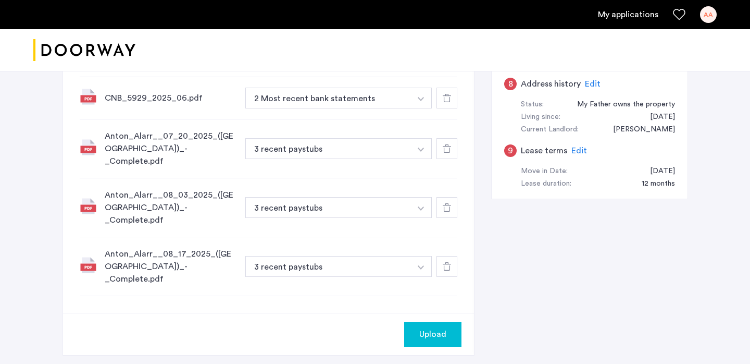
click at [438, 328] on span "Upload" at bounding box center [432, 334] width 27 height 13
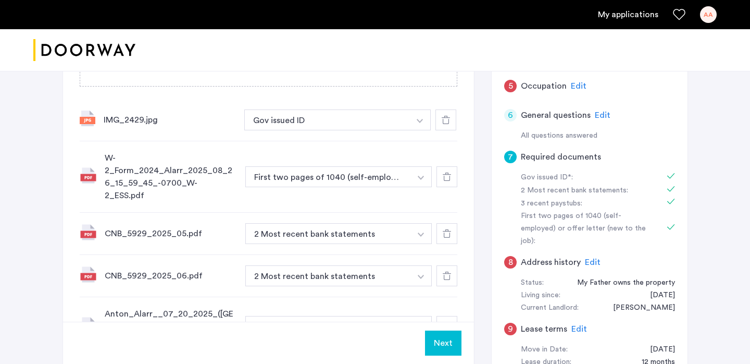
scroll to position [264, 0]
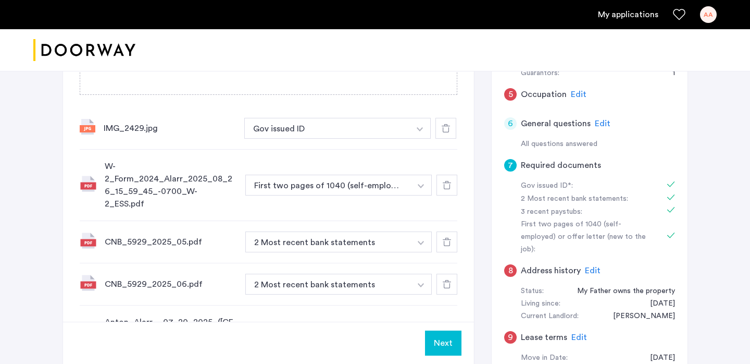
click at [578, 95] on span "Edit" at bounding box center [579, 94] width 16 height 8
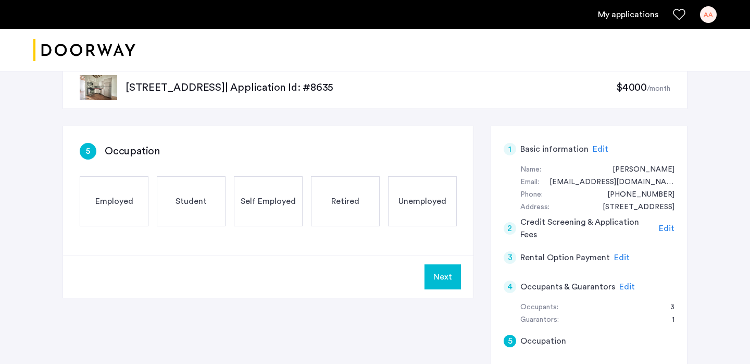
scroll to position [0, 0]
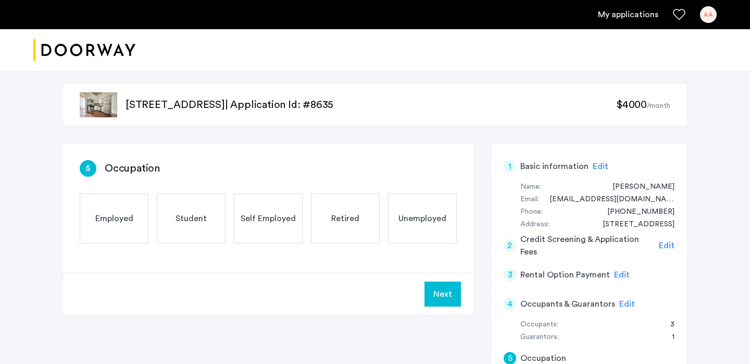
click at [98, 217] on span "Employed" at bounding box center [114, 218] width 38 height 13
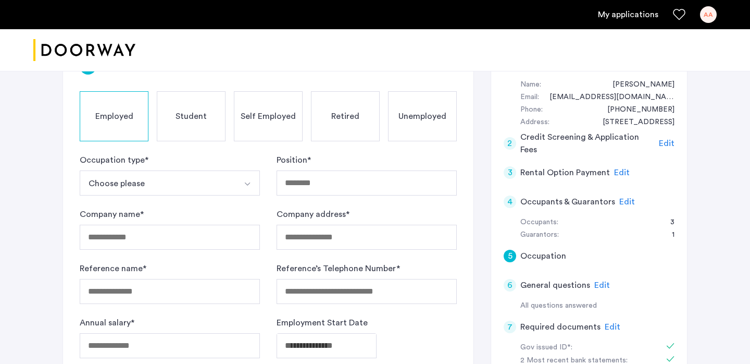
scroll to position [114, 0]
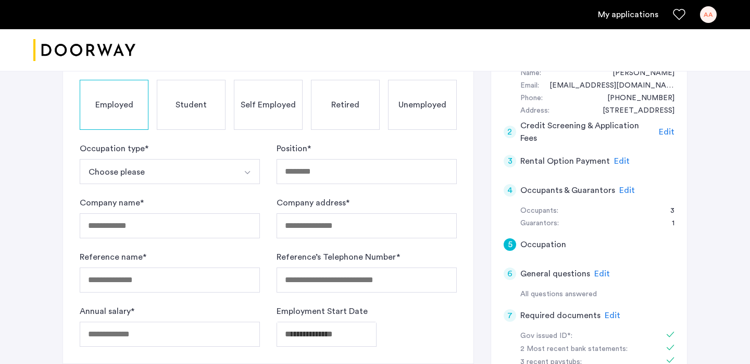
click at [145, 176] on button "Choose please" at bounding box center [158, 171] width 156 height 25
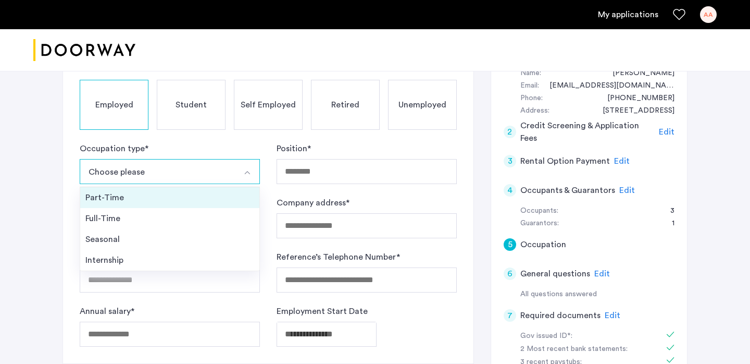
click at [150, 194] on div "Part-Time" at bounding box center [169, 197] width 169 height 13
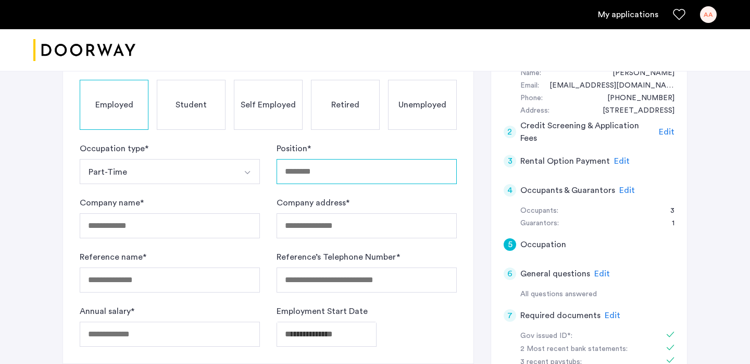
click at [341, 168] on input "Position *" at bounding box center [367, 171] width 180 height 25
type input "*"
type input "**********"
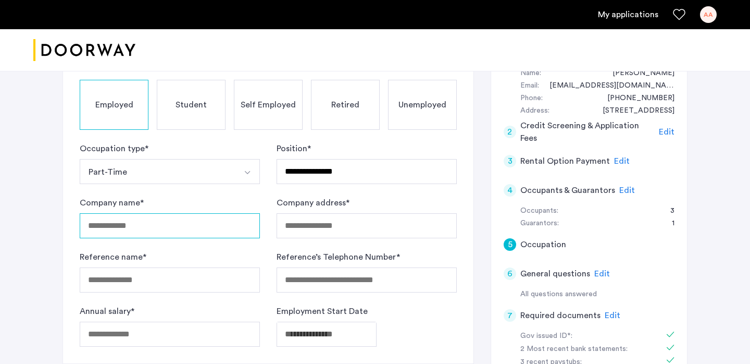
click at [196, 218] on input "Company name *" at bounding box center [170, 225] width 180 height 25
type input "*"
type input "**********"
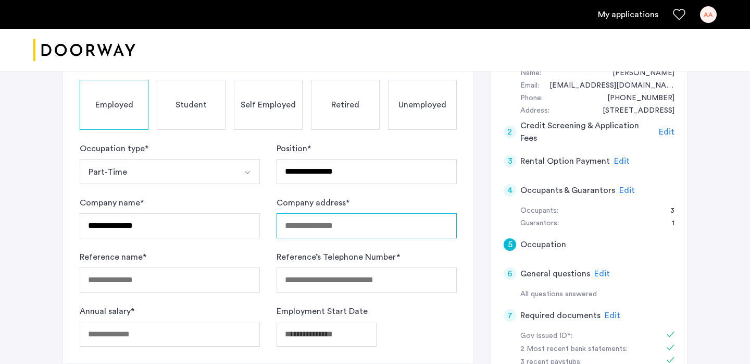
click at [350, 233] on input "Company address *" at bounding box center [367, 225] width 180 height 25
type input "**********"
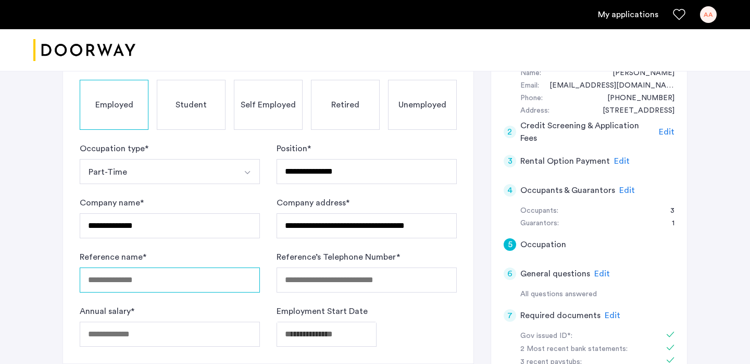
click at [135, 269] on input "Reference name *" at bounding box center [170, 279] width 180 height 25
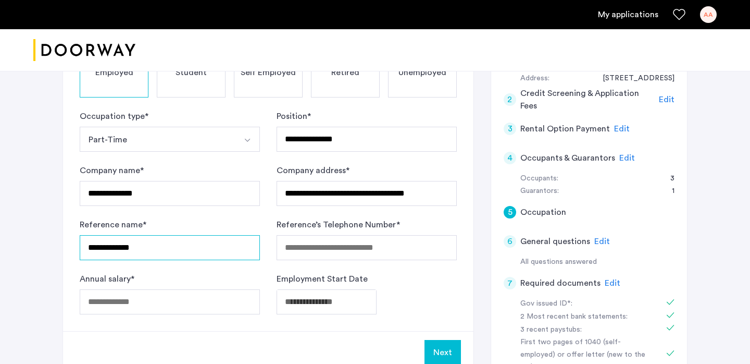
scroll to position [148, 0]
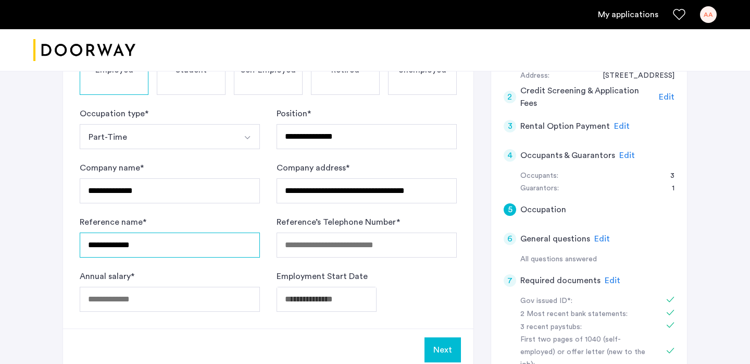
type input "**********"
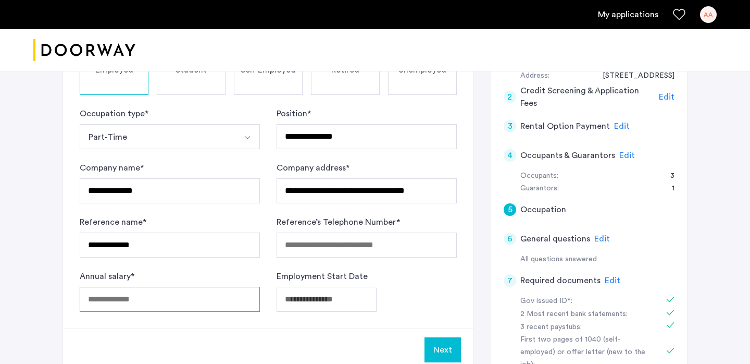
click at [202, 297] on input "Annual salary *" at bounding box center [170, 299] width 180 height 25
type input "*****"
click at [226, 322] on div "**********" at bounding box center [268, 161] width 411 height 333
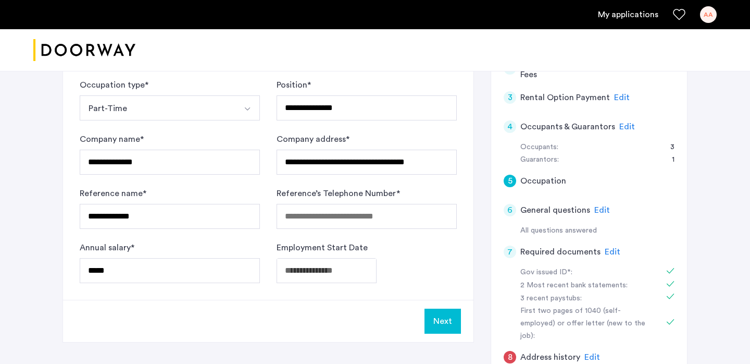
scroll to position [179, 0]
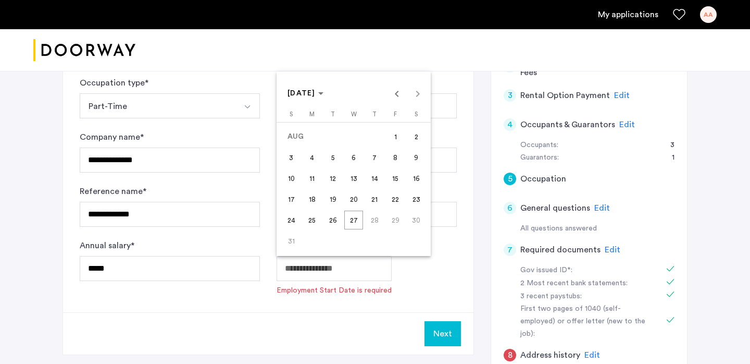
click at [317, 184] on body "**********" at bounding box center [375, 3] width 750 height 364
click at [393, 100] on span "Previous month" at bounding box center [397, 93] width 21 height 21
click at [417, 97] on span "Next month" at bounding box center [417, 93] width 21 height 21
click at [417, 97] on div "[DATE] [DATE]" at bounding box center [353, 93] width 149 height 21
click at [402, 94] on span "Previous month" at bounding box center [397, 93] width 21 height 21
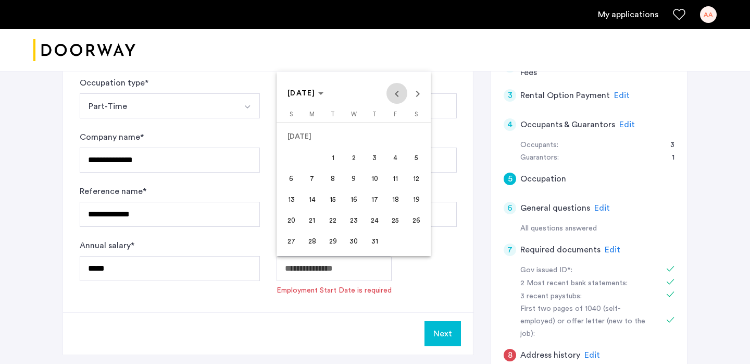
click at [402, 94] on span "Previous month" at bounding box center [397, 93] width 21 height 21
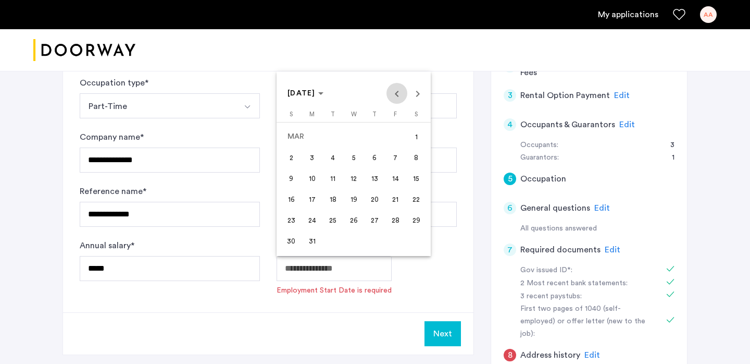
click at [402, 94] on span "Previous month" at bounding box center [397, 93] width 21 height 21
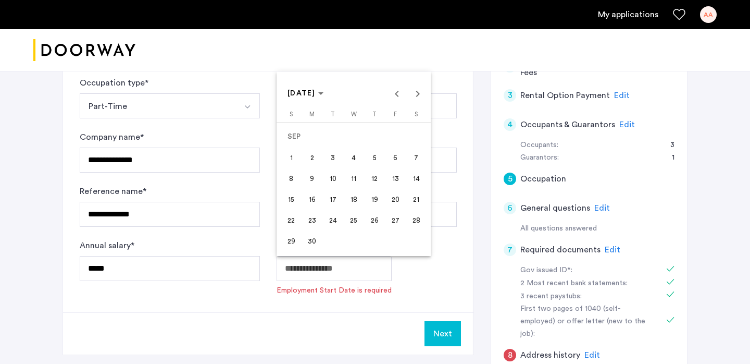
click at [294, 155] on span "1" at bounding box center [291, 157] width 19 height 19
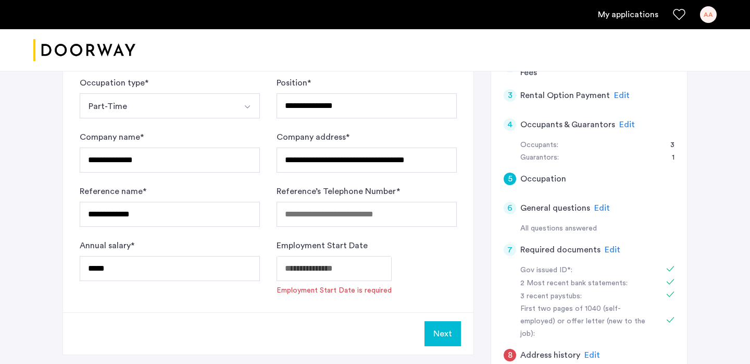
type input "**********"
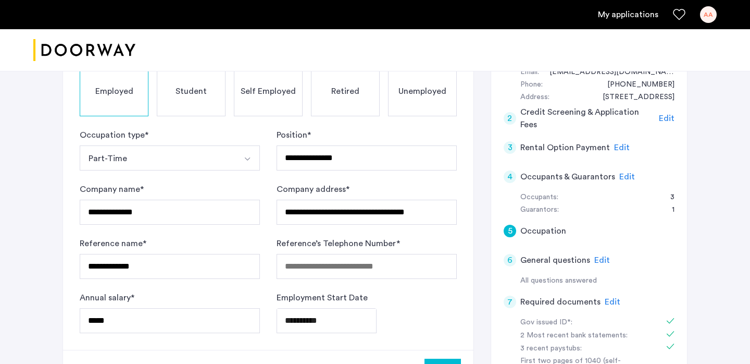
scroll to position [223, 0]
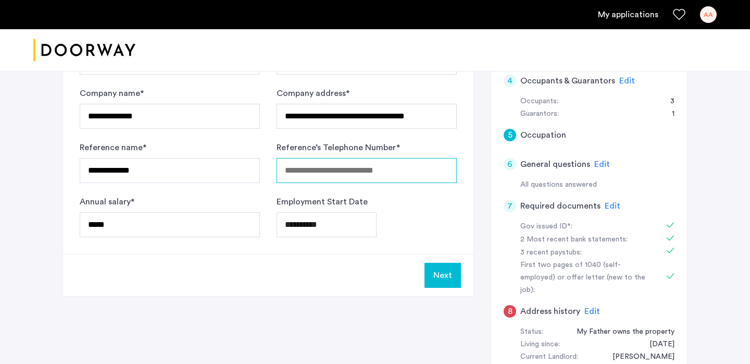
click at [396, 175] on input "Reference’s Telephone Number *" at bounding box center [367, 170] width 180 height 25
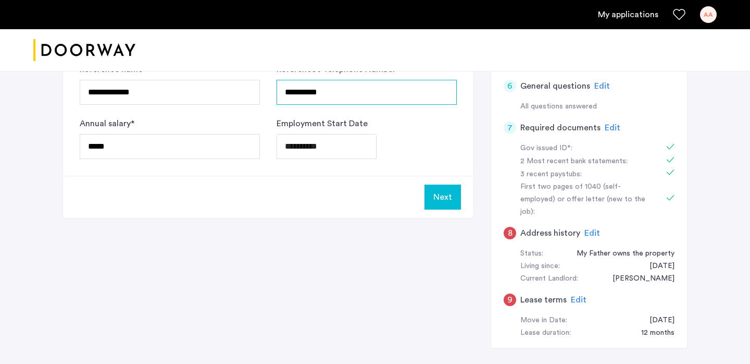
scroll to position [302, 0]
type input "**********"
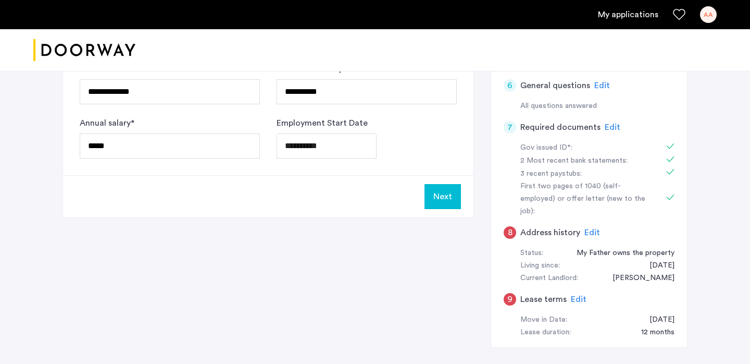
click at [450, 195] on button "Next" at bounding box center [443, 196] width 36 height 25
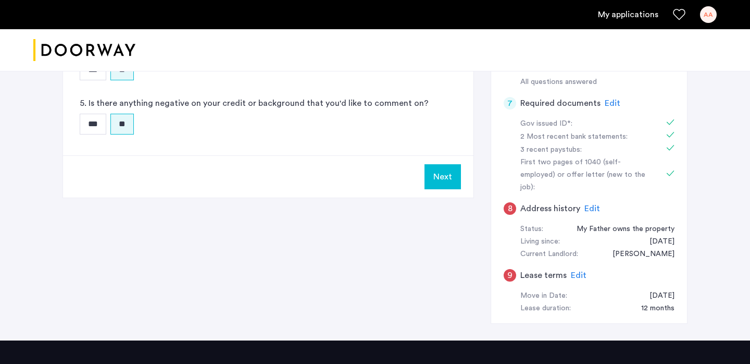
scroll to position [343, 0]
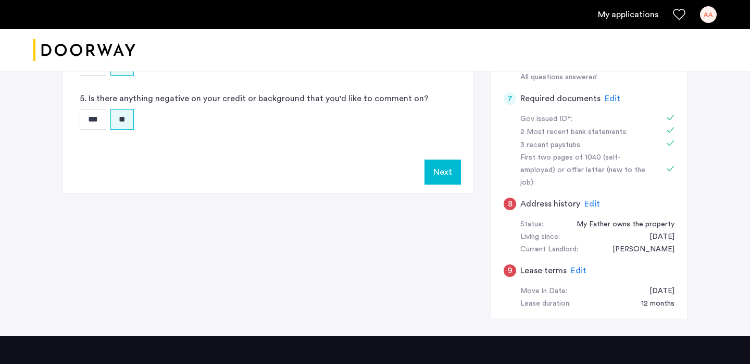
click at [436, 166] on button "Next" at bounding box center [443, 171] width 36 height 25
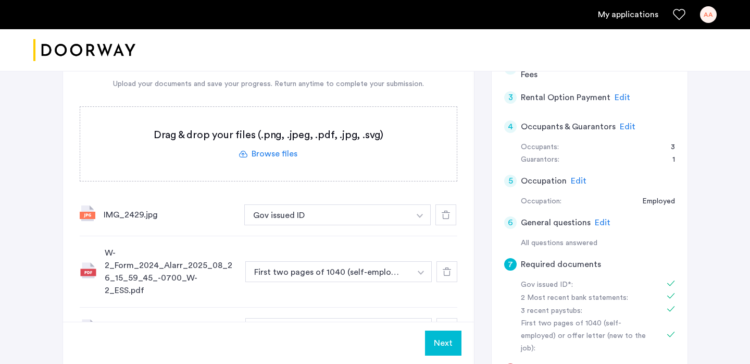
scroll to position [207, 0]
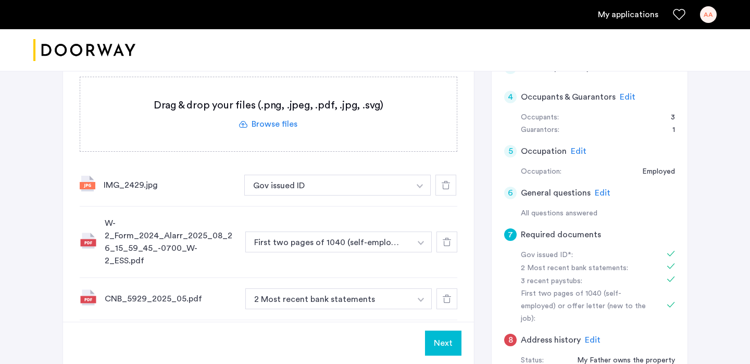
click at [442, 340] on button "Next" at bounding box center [443, 342] width 36 height 25
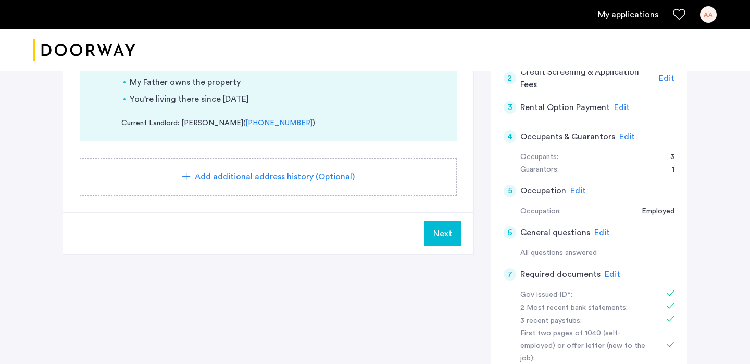
scroll to position [167, 0]
click at [451, 230] on span "Next" at bounding box center [442, 234] width 19 height 13
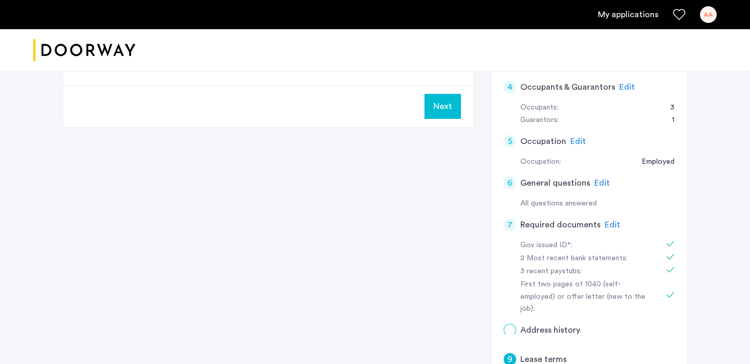
scroll to position [0, 0]
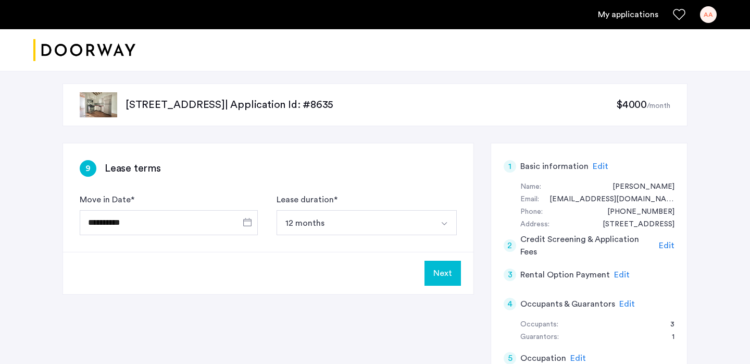
click at [435, 265] on button "Next" at bounding box center [443, 272] width 36 height 25
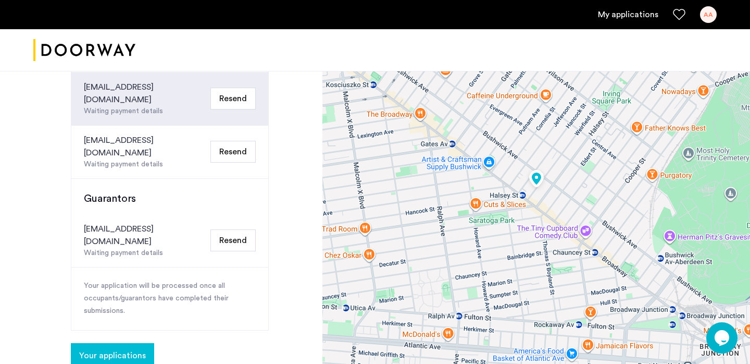
scroll to position [190, 0]
